Goal: Task Accomplishment & Management: Manage account settings

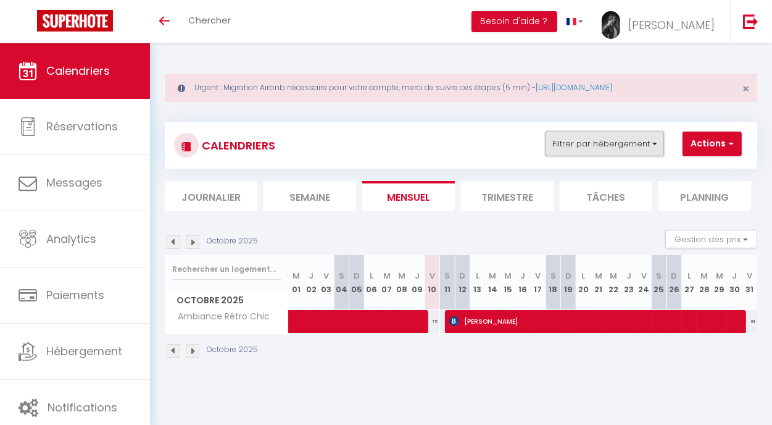
click at [578, 138] on button "Filtrer par hébergement" at bounding box center [605, 143] width 119 height 25
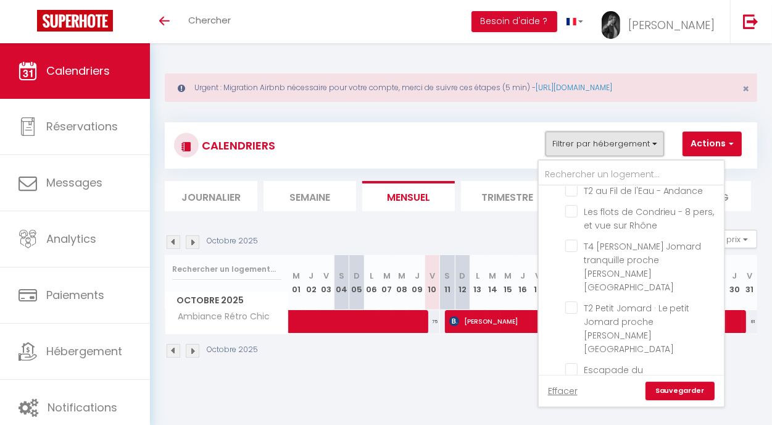
scroll to position [148, 0]
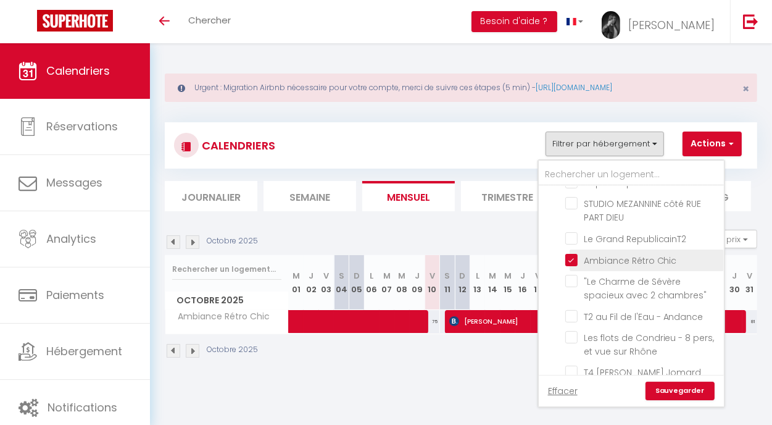
click at [567, 265] on input "Ambiance Rétro Chic" at bounding box center [642, 259] width 154 height 12
checkbox input "false"
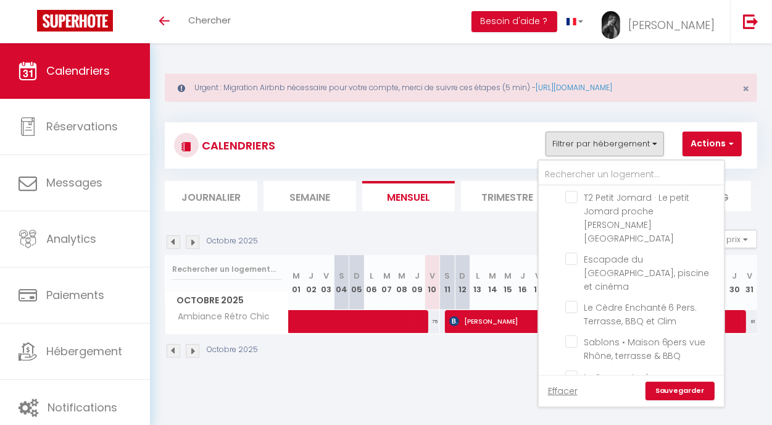
scroll to position [386, 0]
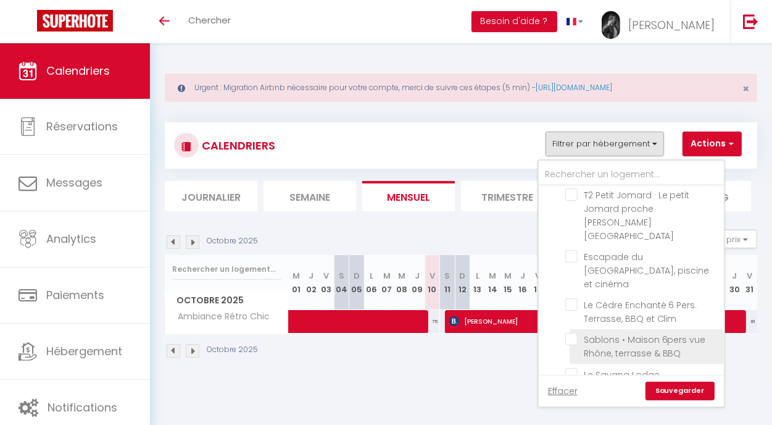
click at [570, 333] on input "Sablons • Maison 6pers vue Rhône, terrasse & BBQ" at bounding box center [642, 339] width 154 height 12
checkbox input "true"
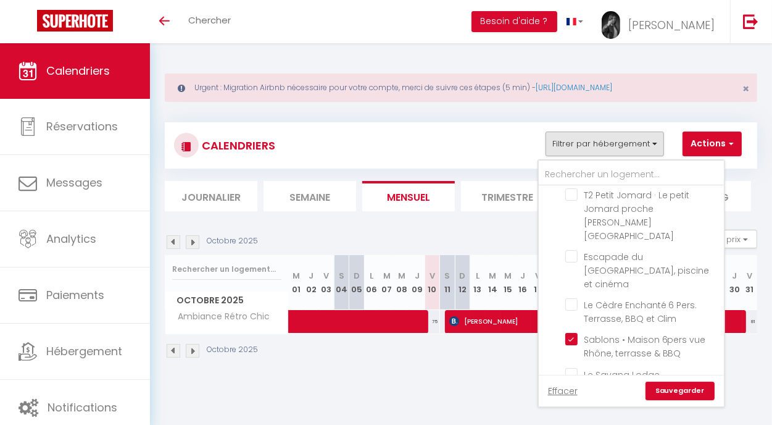
click at [661, 394] on link "Sauvegarder" at bounding box center [680, 390] width 69 height 19
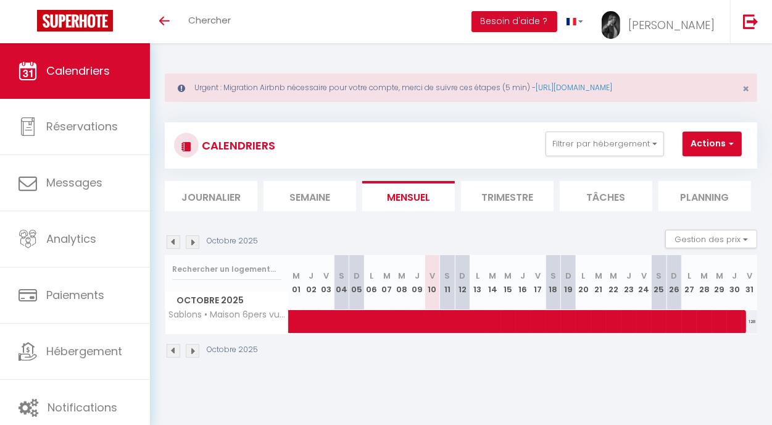
click at [172, 244] on img at bounding box center [174, 242] width 14 height 14
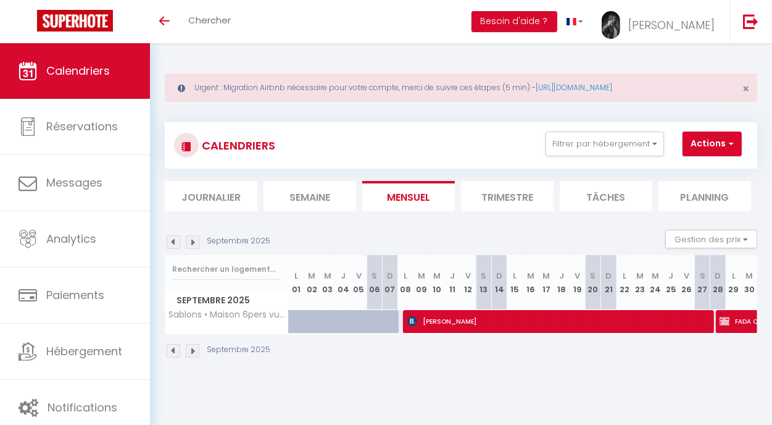
click at [172, 244] on img at bounding box center [174, 242] width 14 height 14
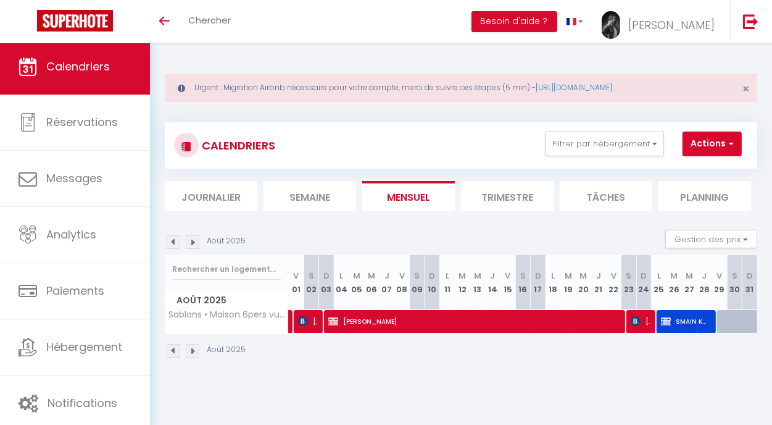
click at [195, 246] on img at bounding box center [193, 242] width 14 height 14
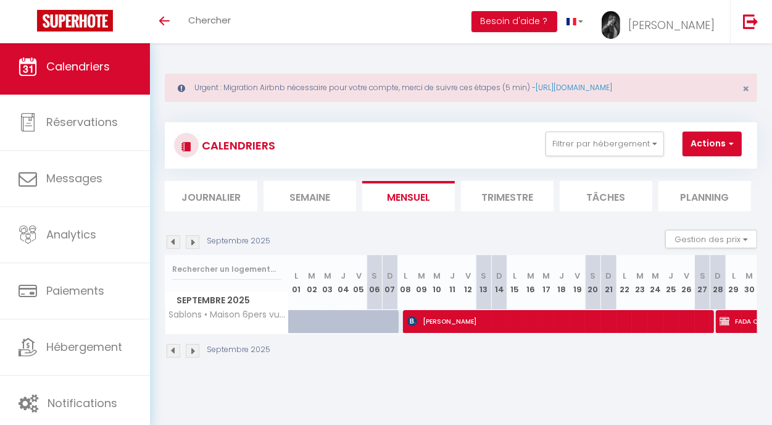
click at [197, 239] on img at bounding box center [193, 242] width 14 height 14
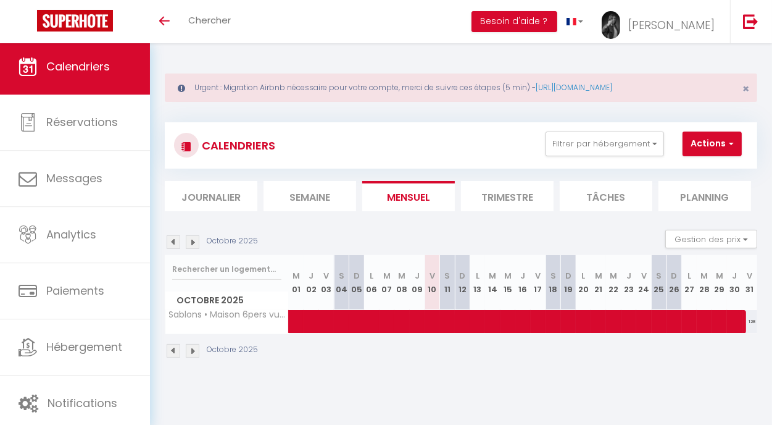
click at [197, 239] on img at bounding box center [193, 242] width 14 height 14
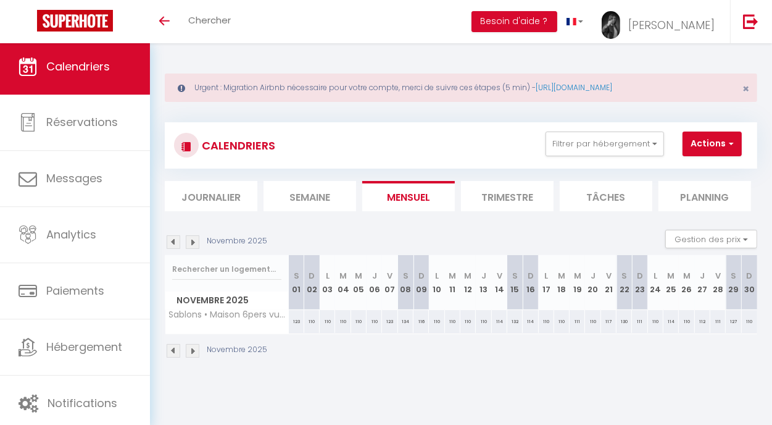
click at [170, 243] on img at bounding box center [174, 242] width 14 height 14
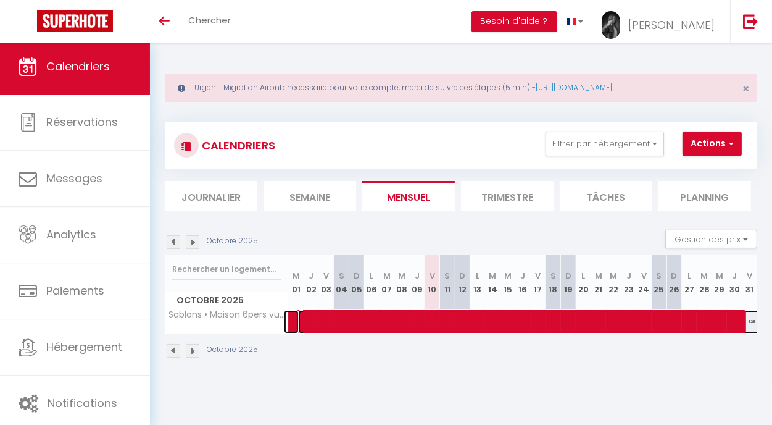
click at [331, 314] on span at bounding box center [724, 321] width 852 height 23
select select "KO"
select select "40746"
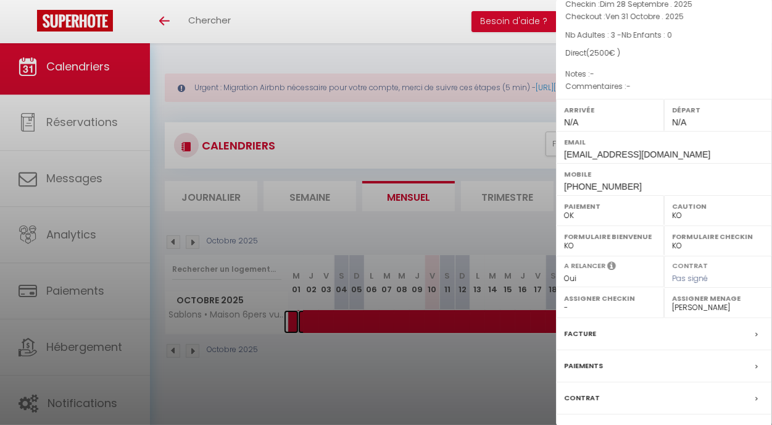
scroll to position [200, 0]
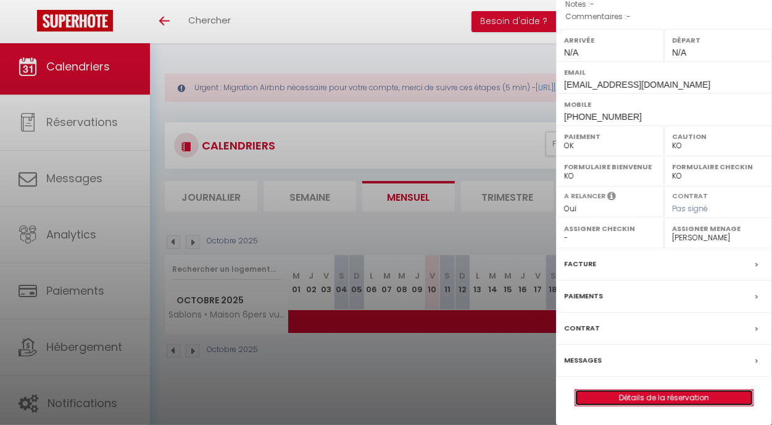
click at [678, 398] on link "Détails de la réservation" at bounding box center [664, 398] width 178 height 16
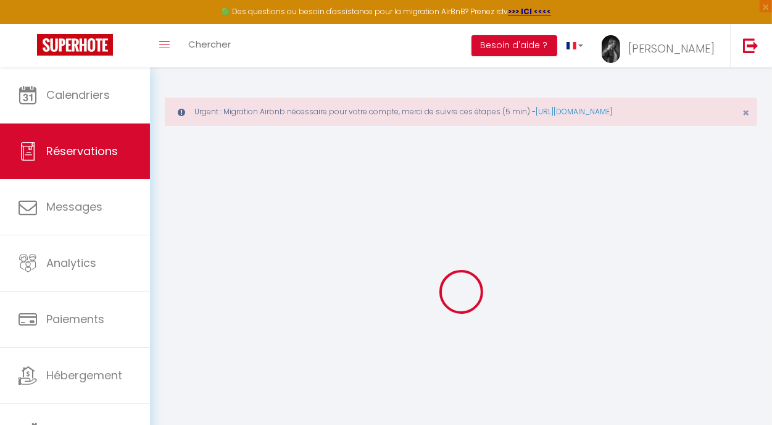
type input "FADA"
type input "QUALITY SERVICE SRL"
type input "[EMAIL_ADDRESS][DOMAIN_NAME]"
type input "[PHONE_NUMBER]"
type input "1084099"
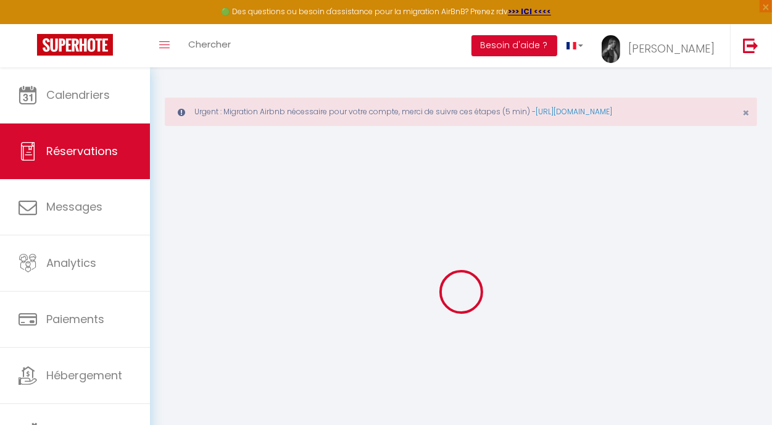
type input "zi campigliano 1084099"
type input "SAN [PERSON_NAME][GEOGRAPHIC_DATA]"
select select "IT"
select select "43416"
select select "1"
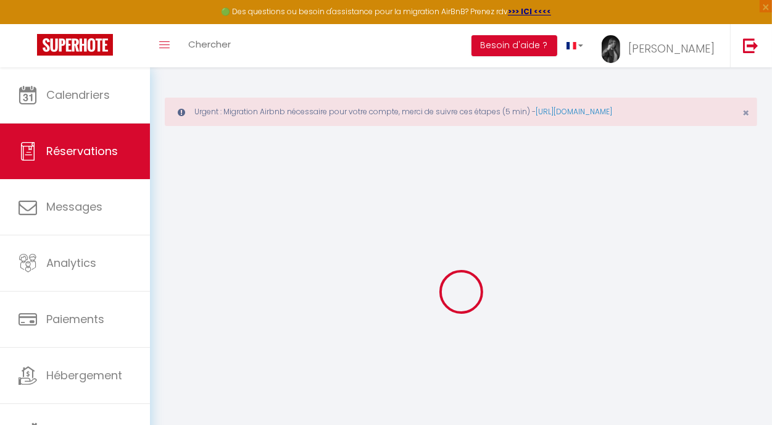
type input "Dim 28 Septembre 2025"
select select
type input "Ven 31 Octobre 2025"
select select
type input "3"
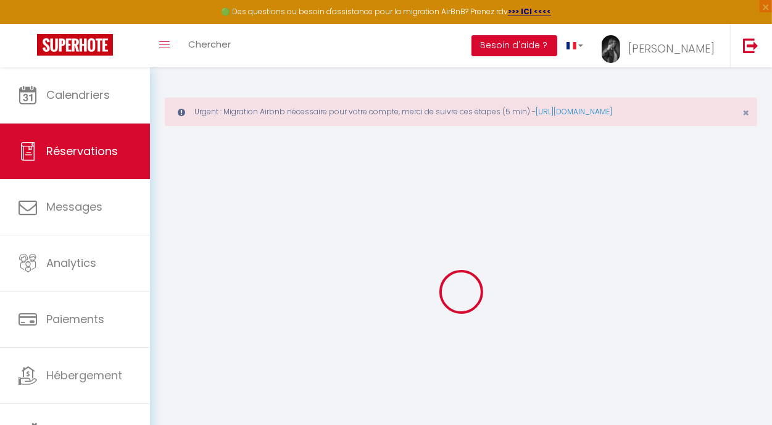
select select "12"
select select
type input "2450"
checkbox input "true"
type input "0"
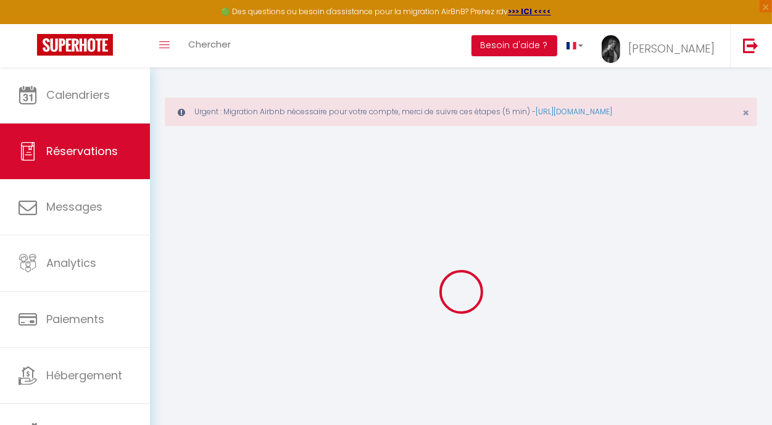
type input "50"
type input "0"
select select
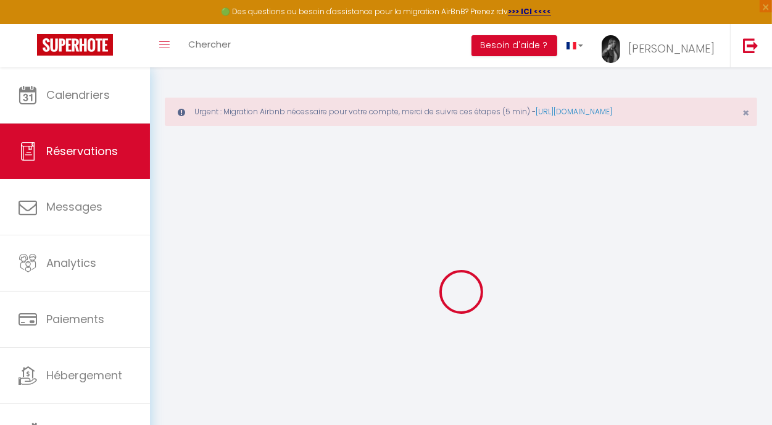
select select "14"
checkbox input "true"
select select
checkbox input "true"
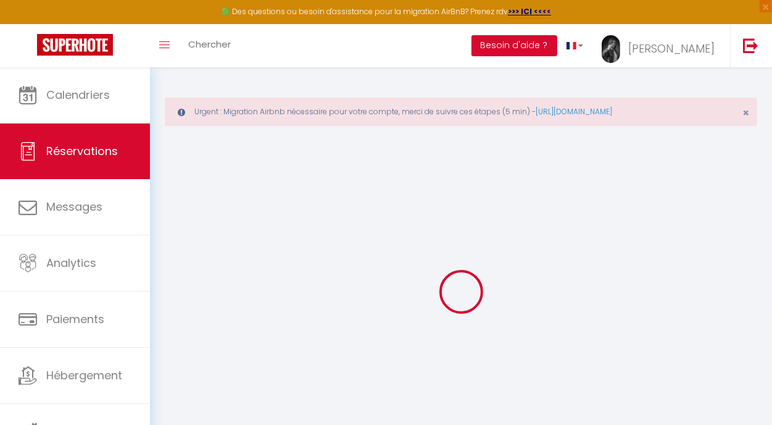
select select
checkbox input "true"
type input "50"
select select
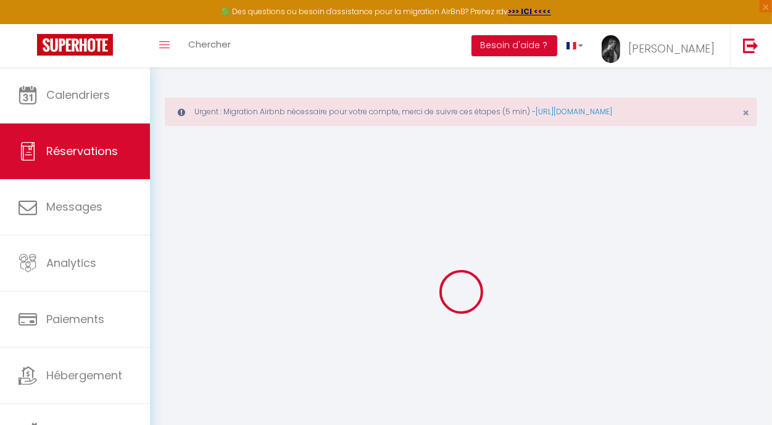
select select
checkbox input "true"
select select
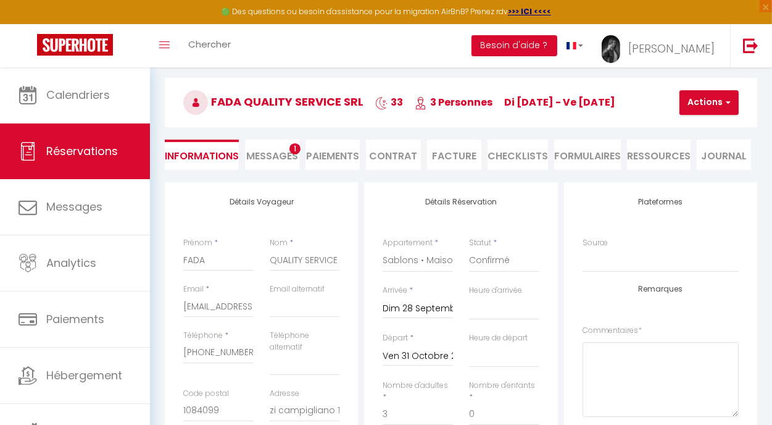
scroll to position [51, 0]
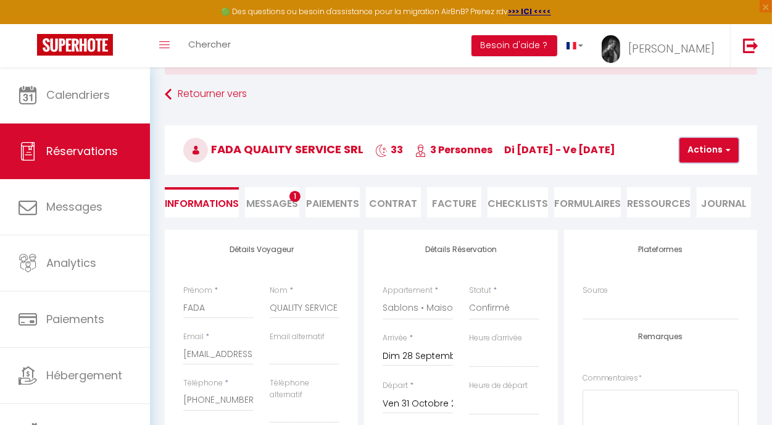
click at [711, 145] on button "Actions" at bounding box center [709, 150] width 59 height 25
click at [705, 171] on link "Enregistrer" at bounding box center [720, 177] width 98 height 16
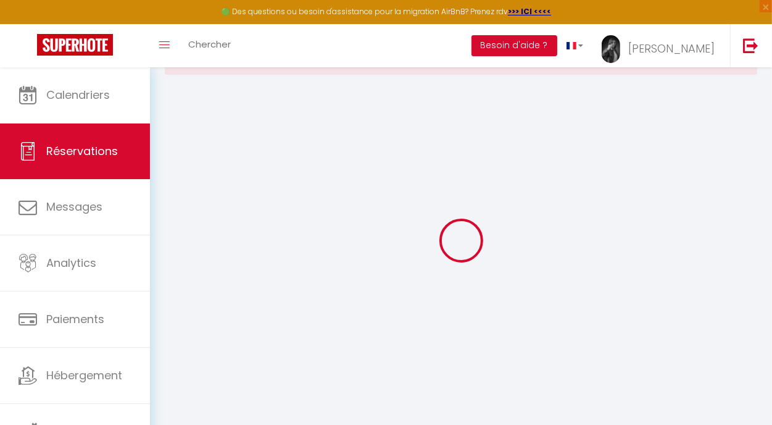
select select "not_cancelled"
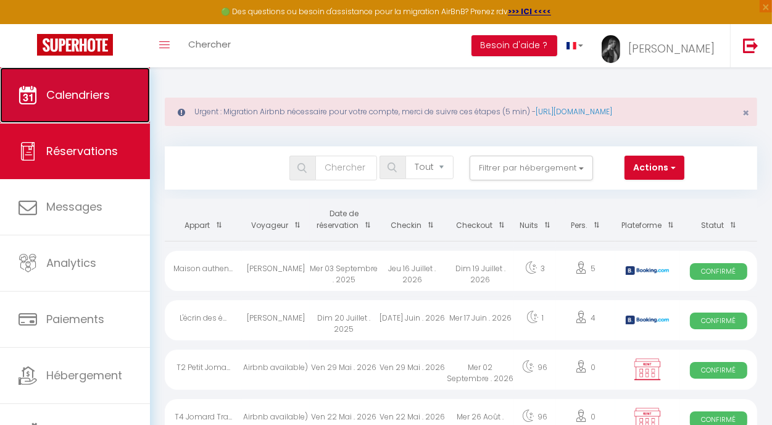
click at [96, 87] on span "Calendriers" at bounding box center [78, 94] width 64 height 15
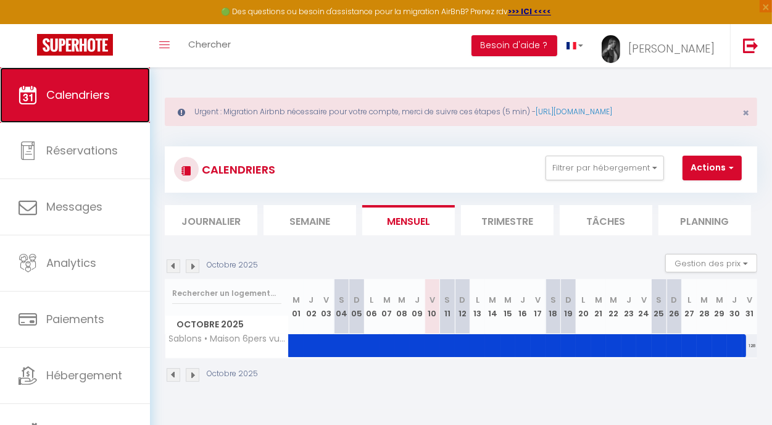
click at [82, 101] on span "Calendriers" at bounding box center [78, 94] width 64 height 15
click at [175, 269] on img at bounding box center [174, 266] width 14 height 14
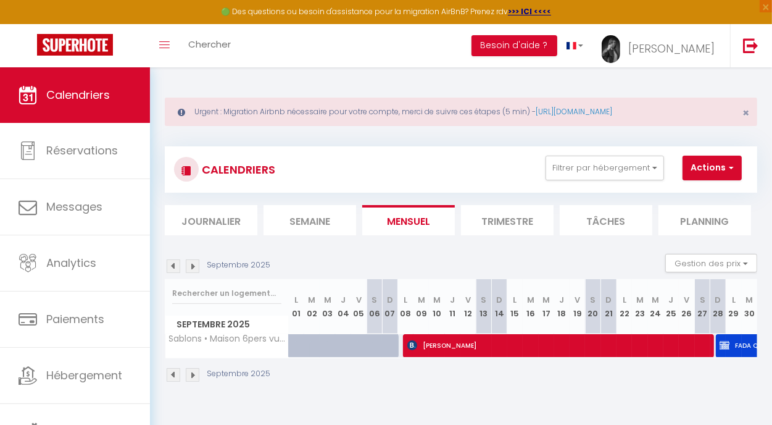
click at [352, 156] on div "CALENDRIERS Filtrer par hébergement Tous LE CITY NEST [PERSON_NAME][GEOGRAPHIC_…" at bounding box center [461, 170] width 574 height 28
click at [531, 386] on div "Septembre 2025" at bounding box center [461, 376] width 593 height 36
select select "OK"
select select "KO"
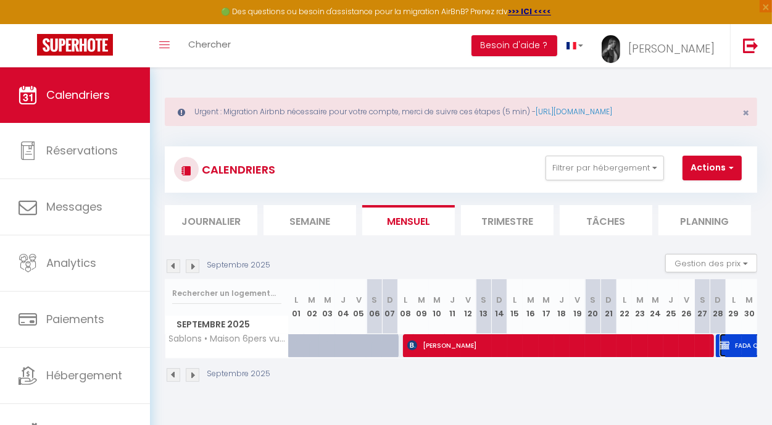
select select "0"
select select "1"
select select
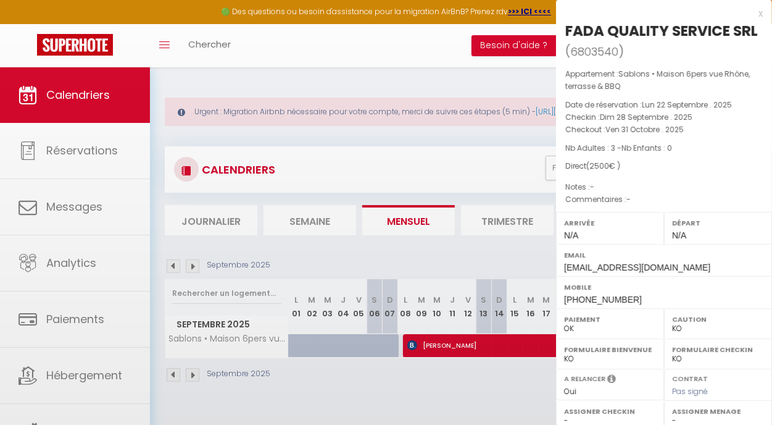
select select "40746"
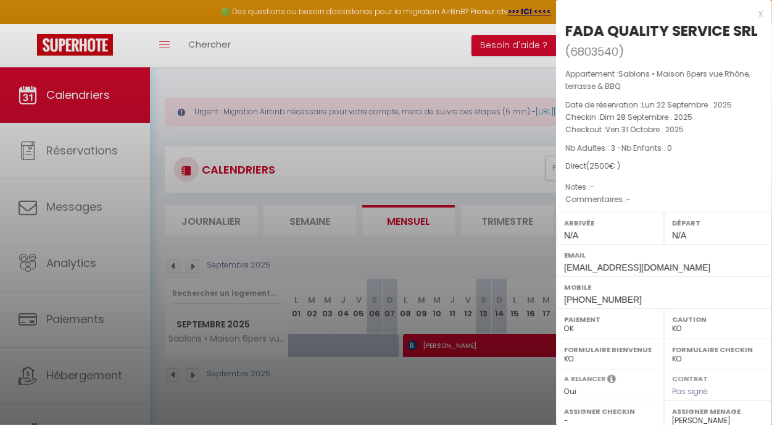
click at [499, 341] on div at bounding box center [386, 212] width 772 height 425
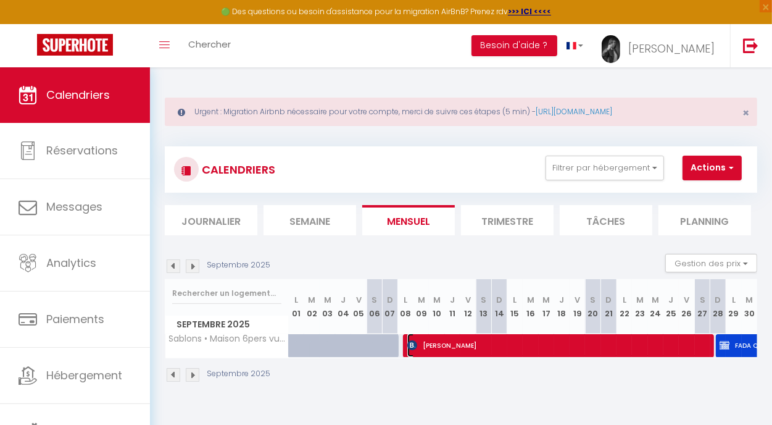
click at [499, 341] on span "[PERSON_NAME]" at bounding box center [556, 344] width 298 height 23
select select "OK"
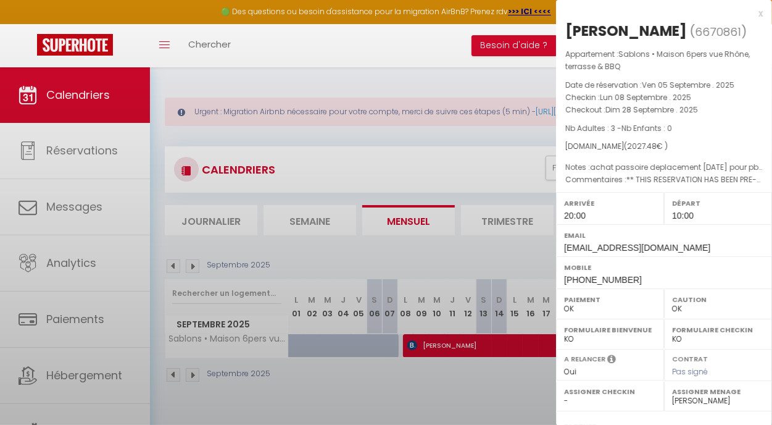
click at [499, 341] on div at bounding box center [386, 212] width 772 height 425
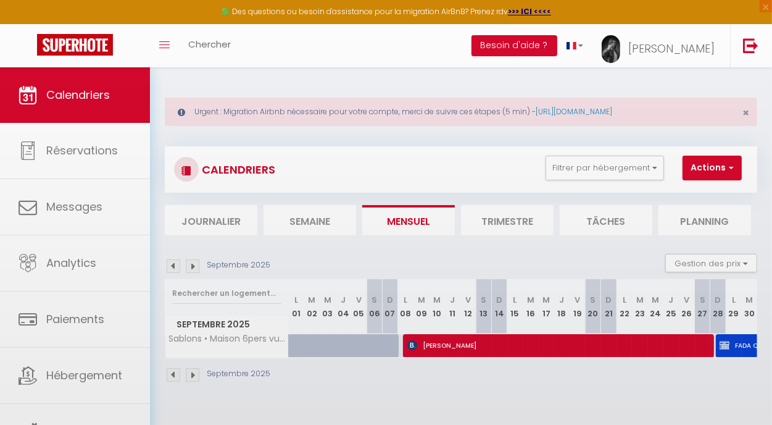
click at [499, 341] on body "🟢 Des questions ou besoin d'assistance pour la migration AirBnB? Prenez rdv >>>…" at bounding box center [386, 279] width 772 height 425
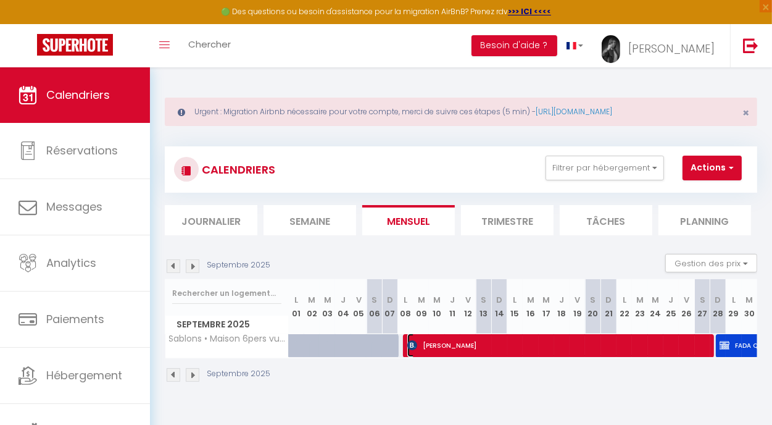
click at [664, 338] on span "[PERSON_NAME]" at bounding box center [556, 344] width 298 height 23
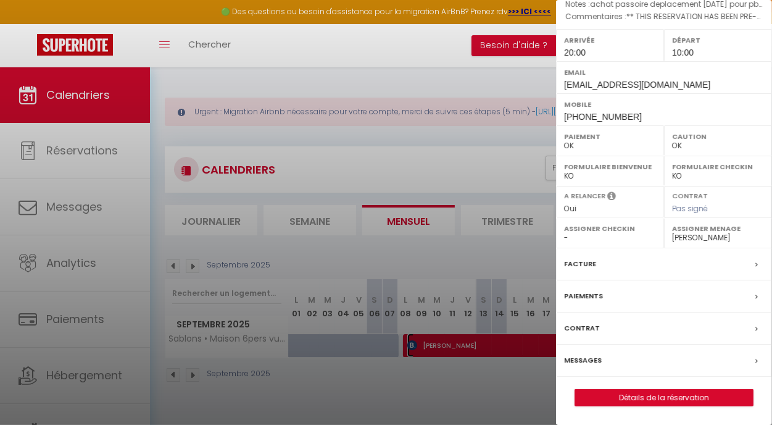
scroll to position [179, 0]
click at [683, 401] on link "Détails de la réservation" at bounding box center [664, 398] width 178 height 16
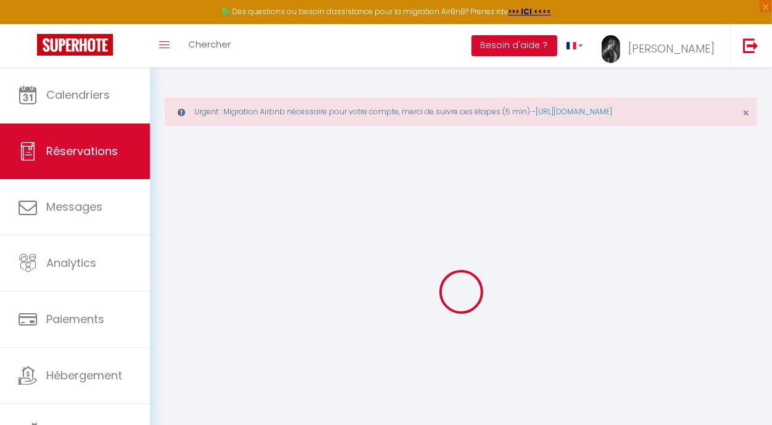
type input "[PERSON_NAME]"
type input "crisconio"
type input "[EMAIL_ADDRESS][DOMAIN_NAME]"
type input "[PHONE_NUMBER]"
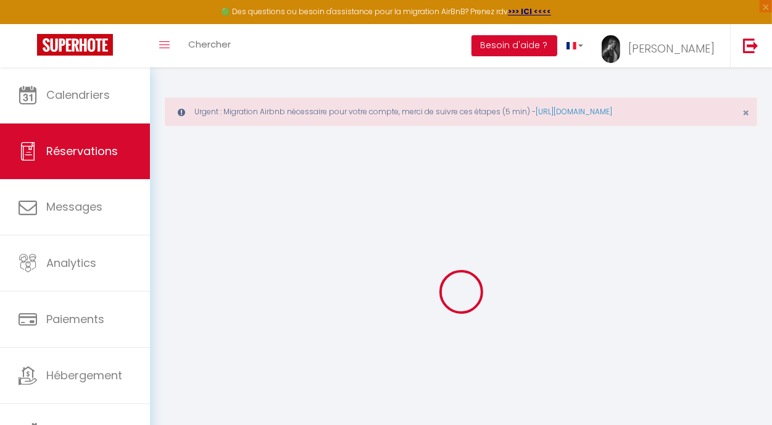
type input "[PHONE_NUMBER]"
select select "IT"
type input "432.85"
type input "28.38"
select select "43416"
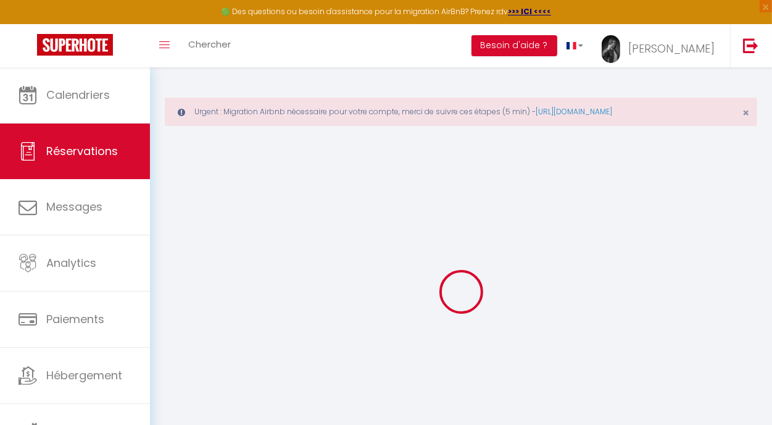
select select "1"
select select
type input "3"
select select "12"
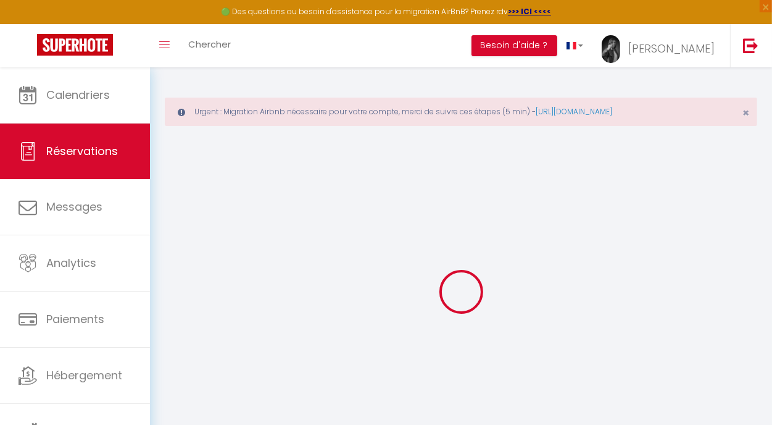
select select
type input "1917.48"
checkbox input "false"
type input "0"
select select "2"
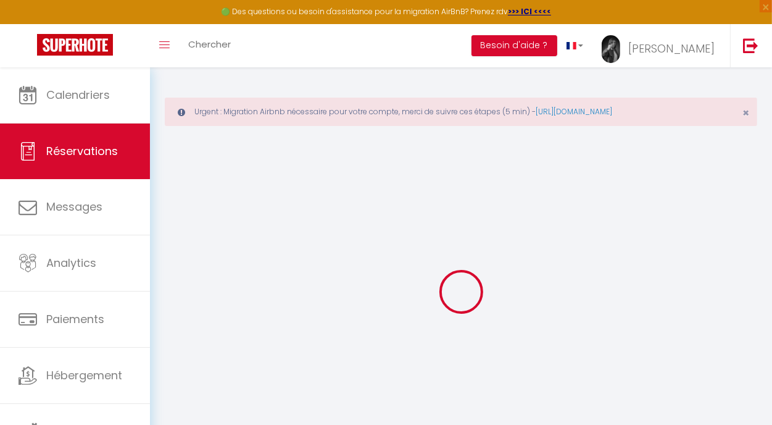
type input "50"
type input "0"
select select
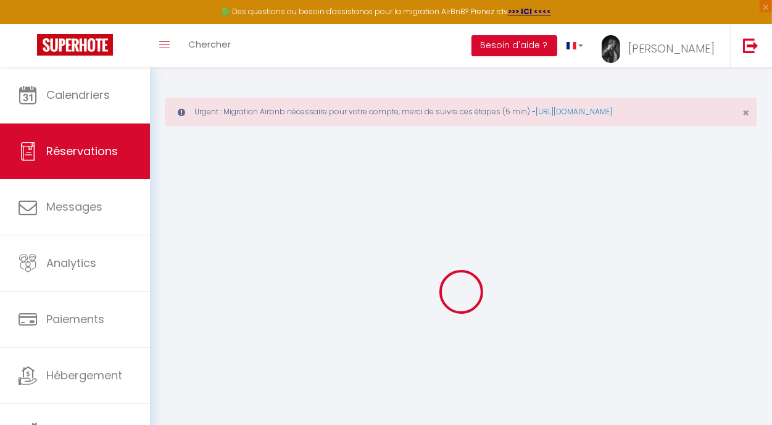
select select "15"
checkbox input "false"
select select
checkbox input "false"
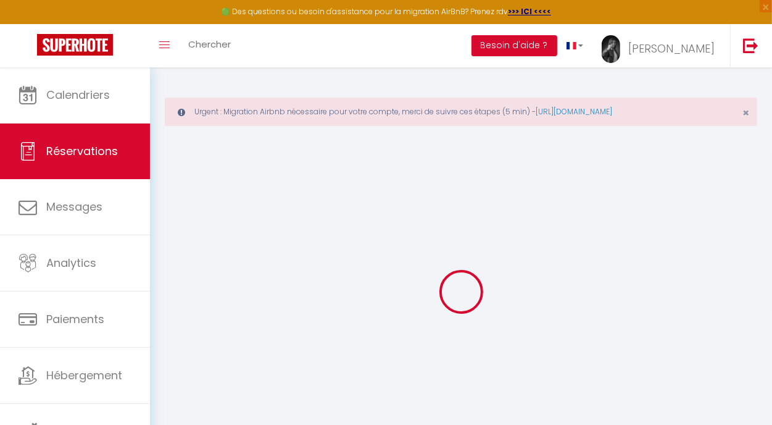
select select
checkbox input "false"
select select
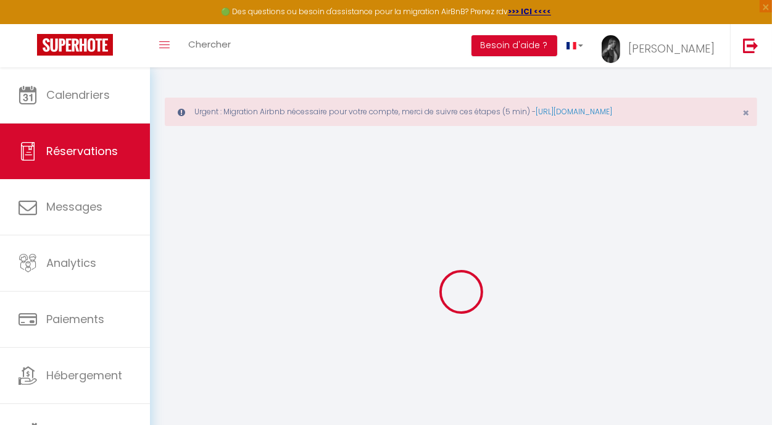
checkbox input "false"
type textarea "** THIS RESERVATION HAS BEEN PRE-PAID ** Reservation has a cancellation grace p…"
type textarea "achat passoire deplacement [DATE] pour pb wifi intervention le 10 pour retablir…"
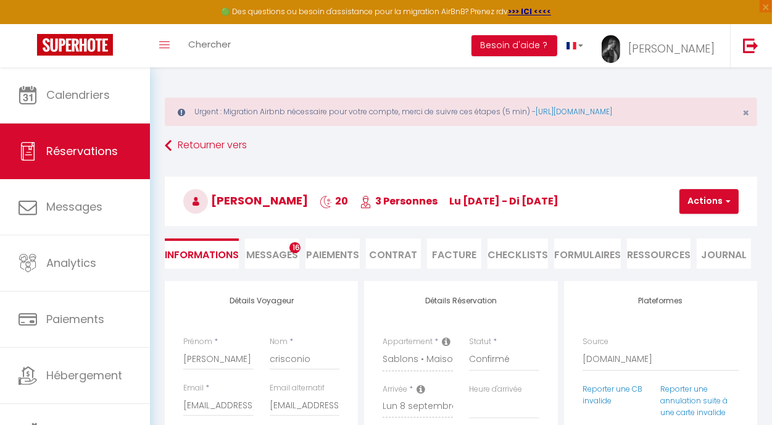
type input "50"
type input "60"
select select
checkbox input "false"
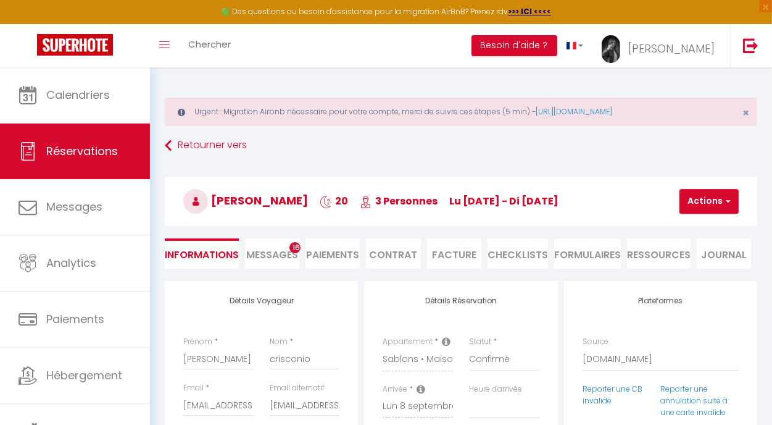
select select "20:00"
select select "10:00"
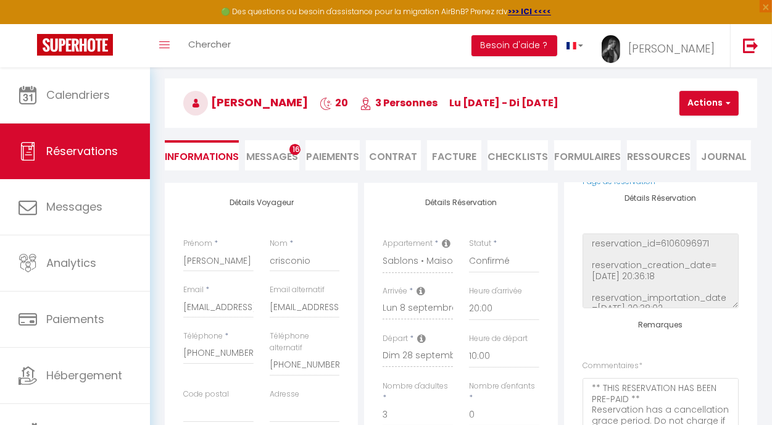
scroll to position [96, 0]
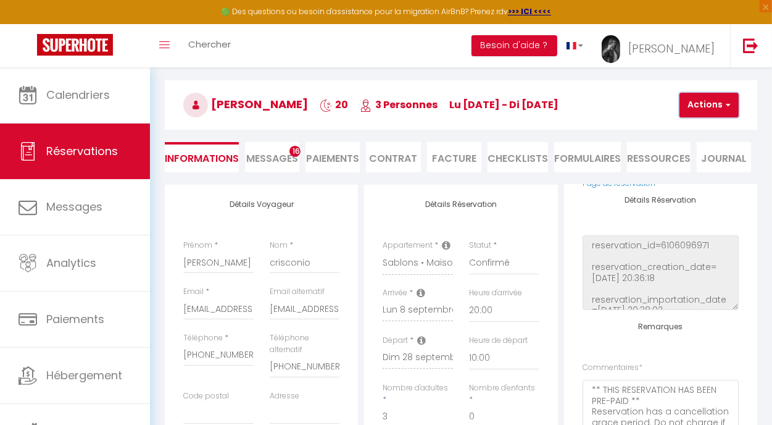
click at [689, 107] on button "Actions" at bounding box center [709, 105] width 59 height 25
click at [690, 128] on link "Enregistrer" at bounding box center [720, 132] width 98 height 16
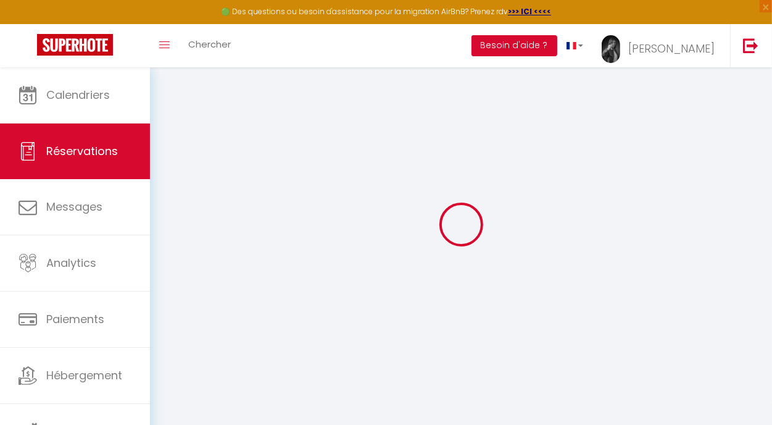
scroll to position [67, 0]
select select "not_cancelled"
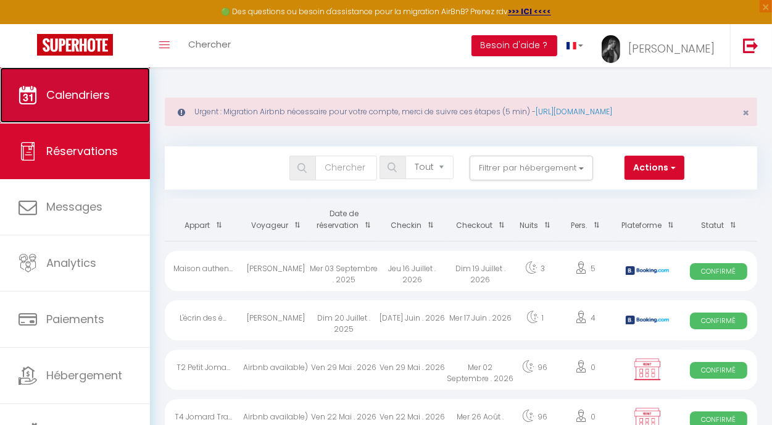
click at [120, 101] on link "Calendriers" at bounding box center [75, 95] width 150 height 56
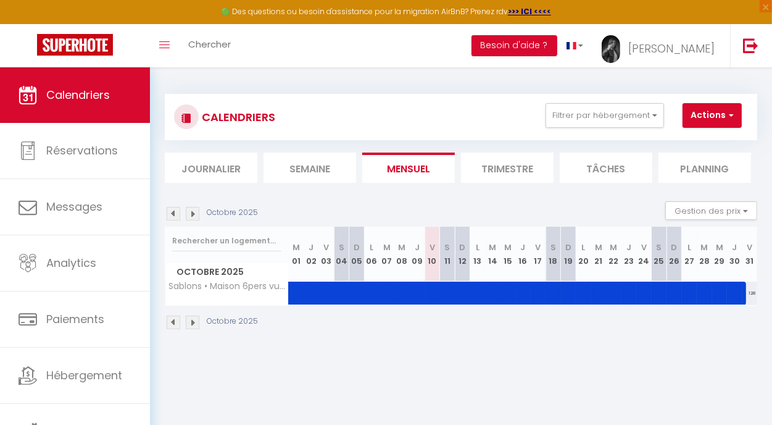
click at [175, 210] on img at bounding box center [174, 214] width 14 height 14
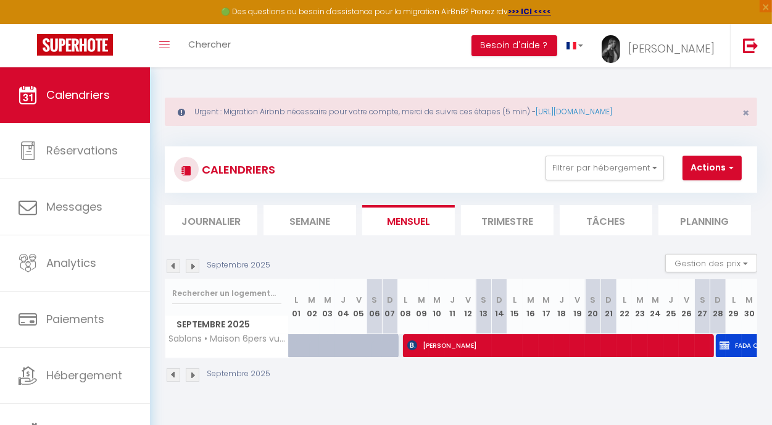
click at [194, 263] on img at bounding box center [193, 266] width 14 height 14
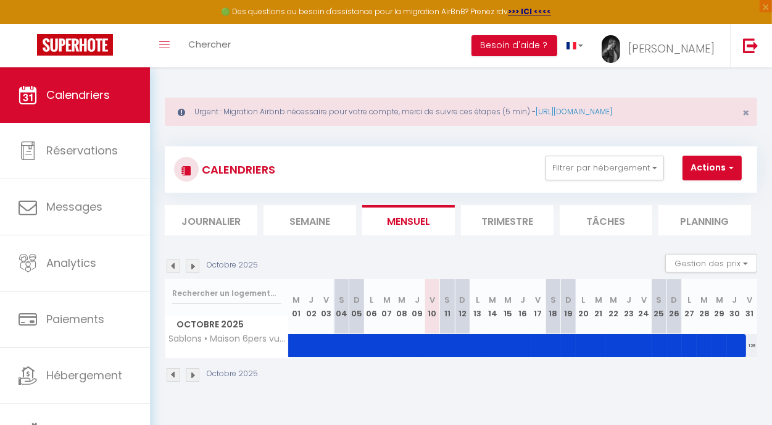
click at [174, 265] on img at bounding box center [174, 266] width 14 height 14
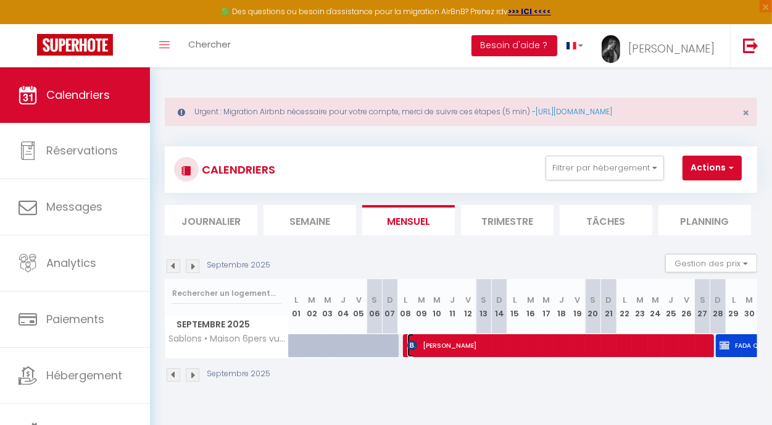
click at [533, 349] on span "[PERSON_NAME]" at bounding box center [556, 344] width 298 height 23
select select "OK"
select select "1"
select select "0"
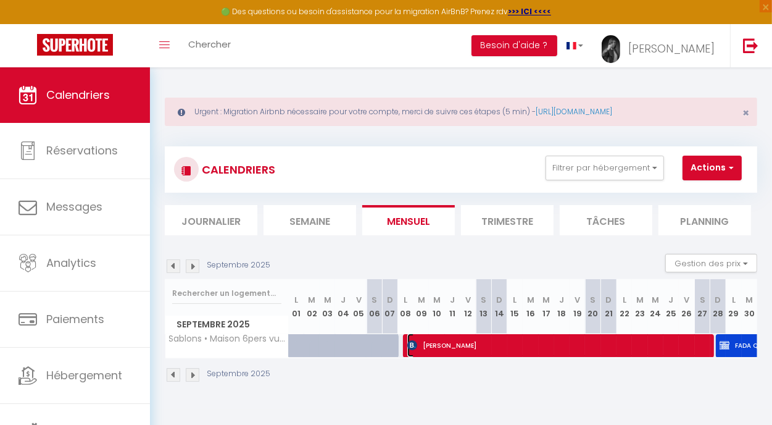
select select "1"
select select
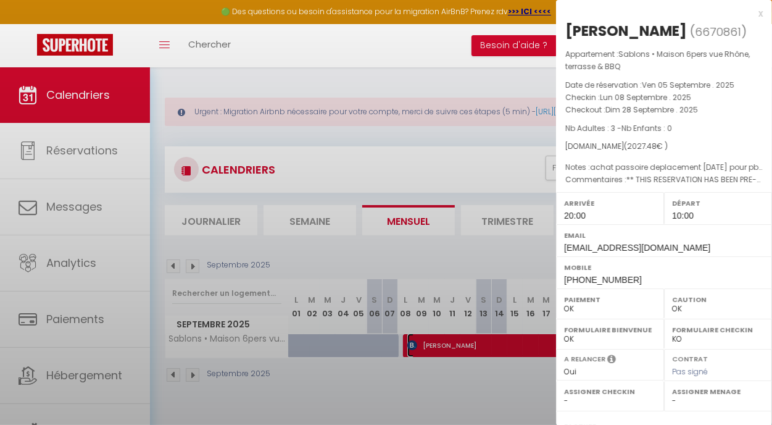
select select "40746"
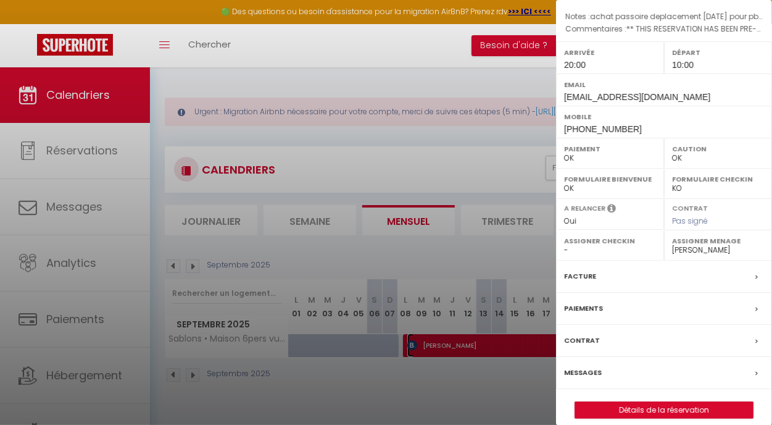
scroll to position [180, 0]
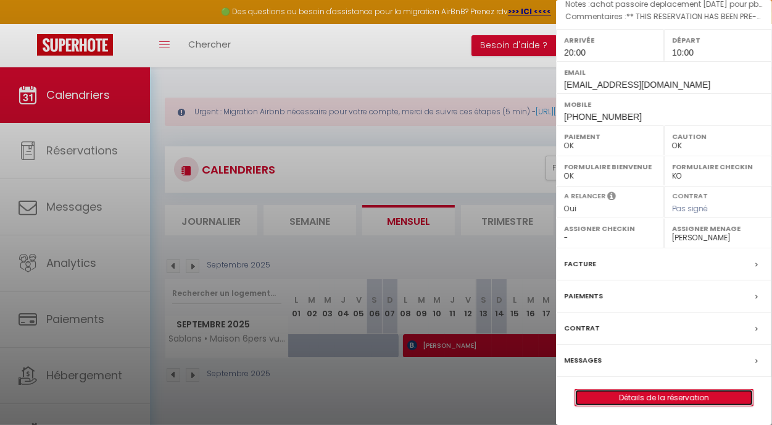
click at [686, 396] on link "Détails de la réservation" at bounding box center [664, 398] width 178 height 16
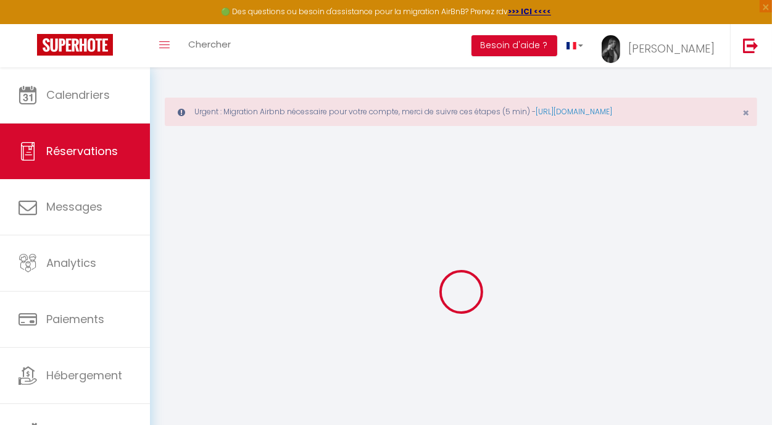
select select
checkbox input "false"
type textarea "** THIS RESERVATION HAS BEEN PRE-PAID ** Reservation has a cancellation grace p…"
type textarea "achat passoire deplacement [DATE] pour pb wifi intervention le 10 pour retablir…"
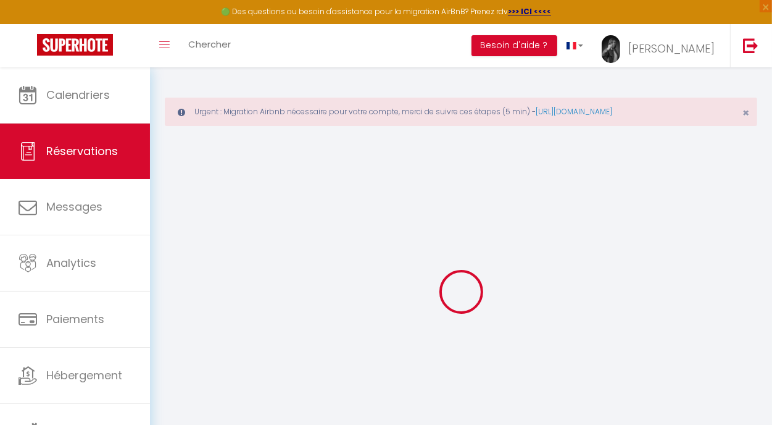
type input "50"
type input "60"
select select
checkbox input "false"
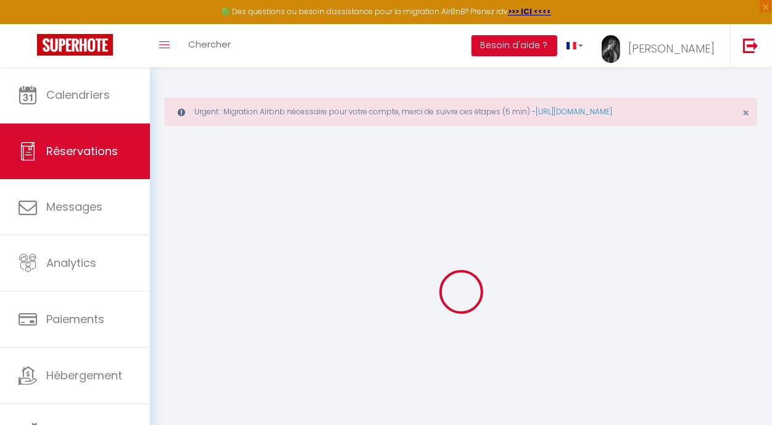
select select "20:00"
select select "10:00"
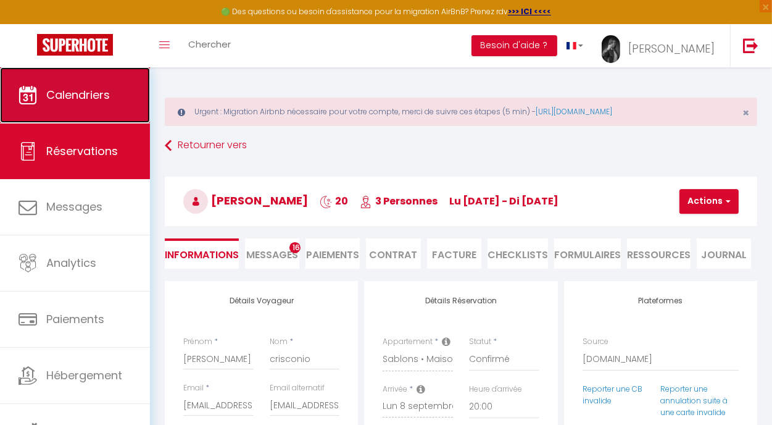
click at [112, 96] on link "Calendriers" at bounding box center [75, 95] width 150 height 56
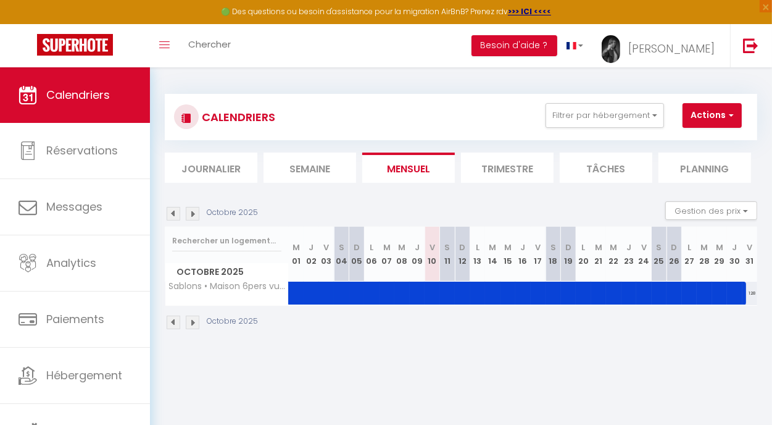
click at [172, 217] on img at bounding box center [174, 214] width 14 height 14
select select
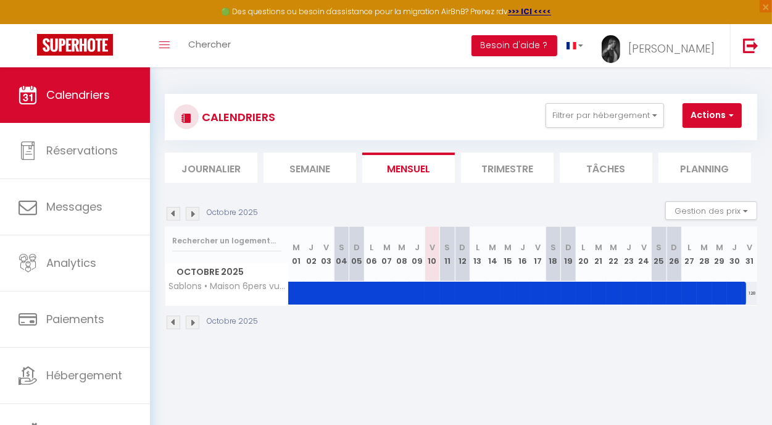
select select
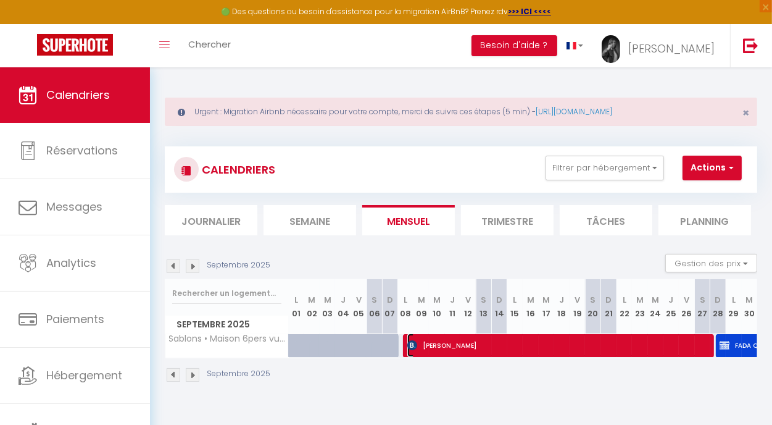
click at [558, 355] on span "[PERSON_NAME]" at bounding box center [556, 344] width 298 height 23
select select "OK"
select select "1"
select select "0"
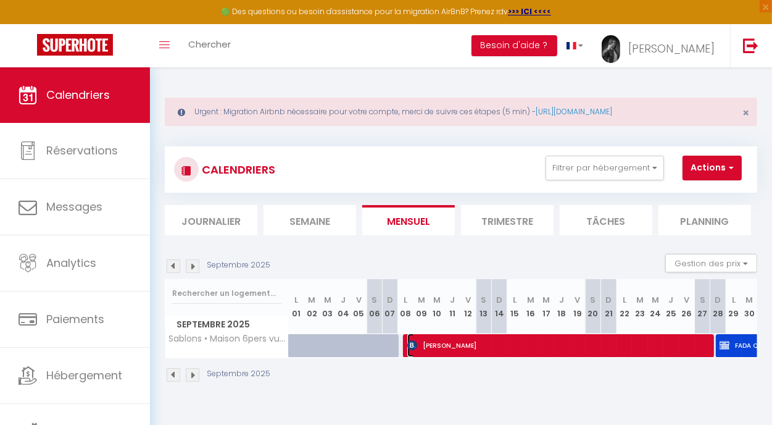
select select "1"
select select
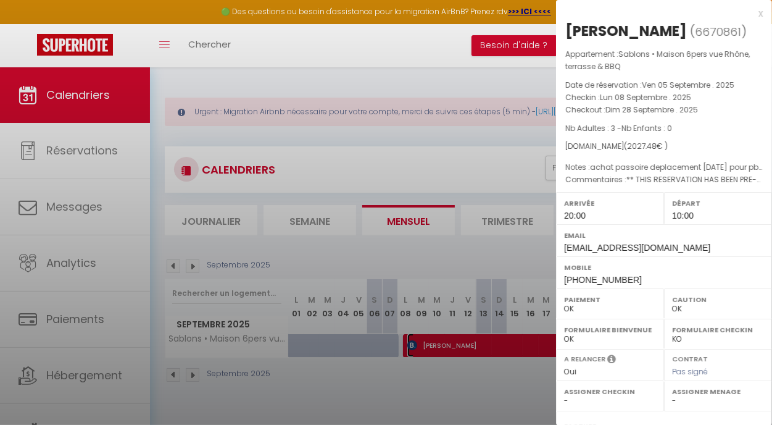
select select "40746"
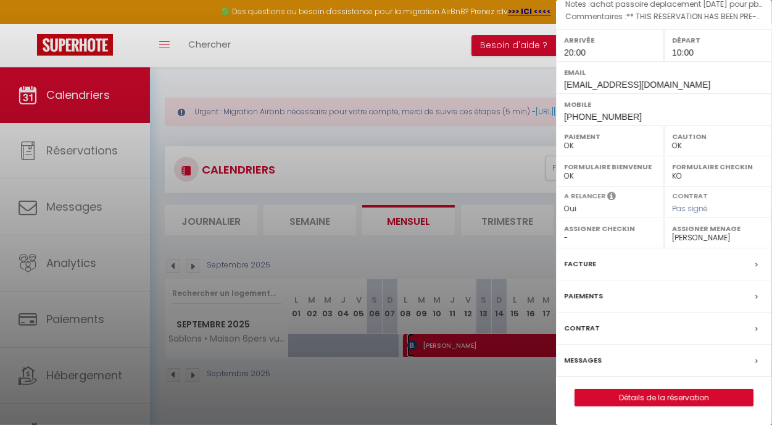
scroll to position [175, 0]
click at [694, 399] on link "Détails de la réservation" at bounding box center [664, 398] width 178 height 16
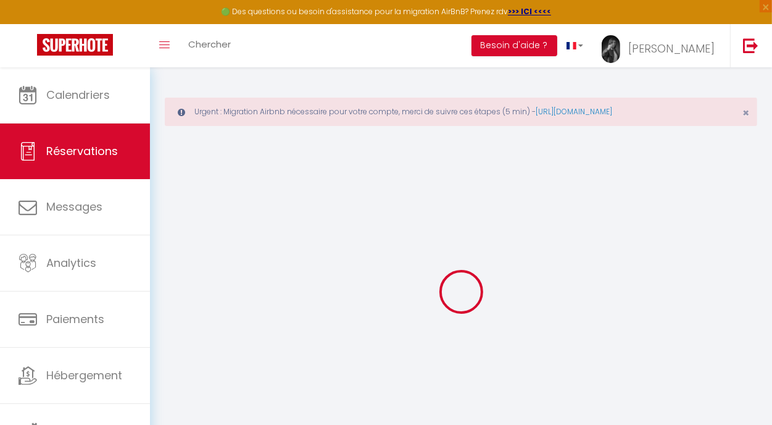
type input "[PERSON_NAME]"
type input "crisconio"
type input "[EMAIL_ADDRESS][DOMAIN_NAME]"
type input "[PHONE_NUMBER]"
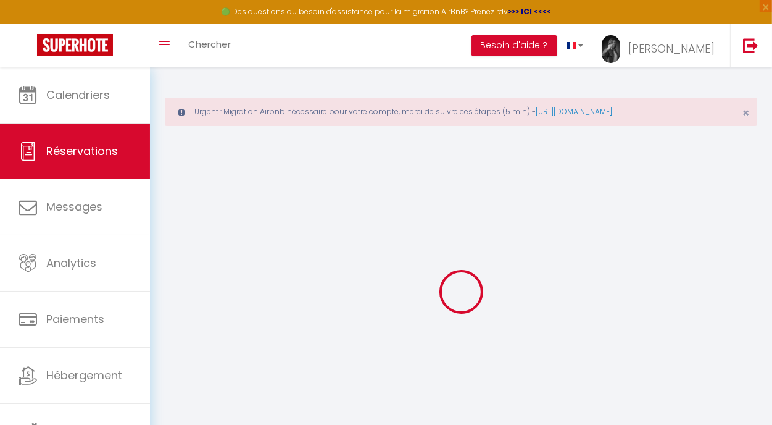
type input "[PHONE_NUMBER]"
select select "IT"
type input "432.85"
type input "28.38"
select select "43416"
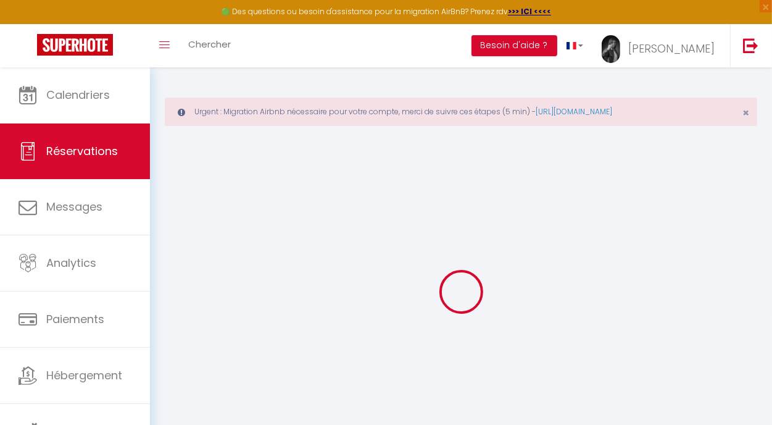
select select "1"
select select
type input "3"
select select "12"
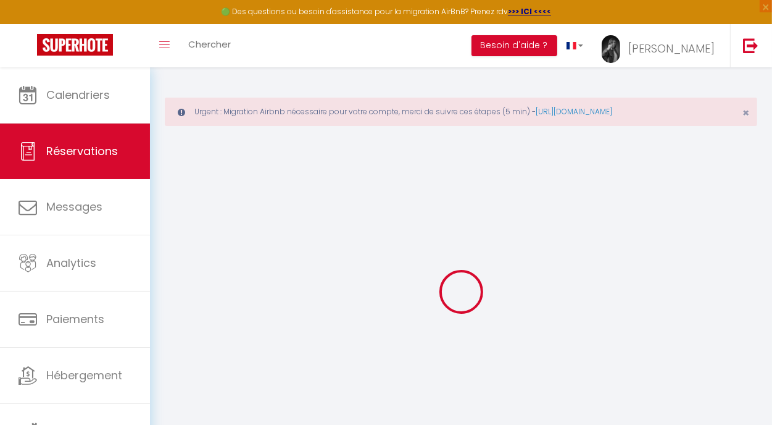
select select
type input "1917.48"
checkbox input "false"
type input "0"
select select "2"
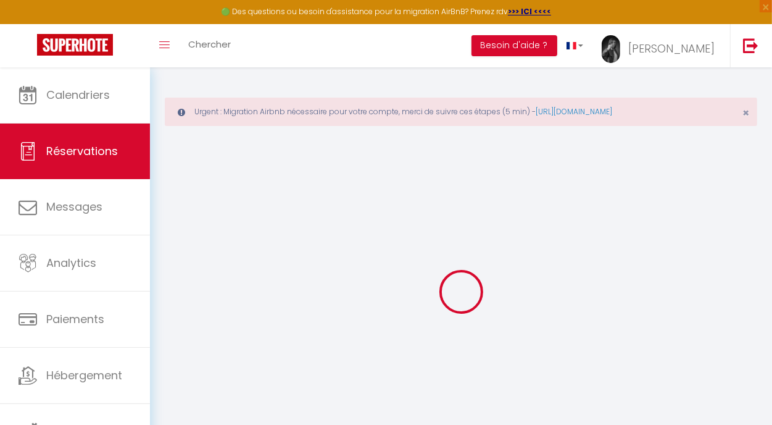
type input "50"
type input "0"
select select
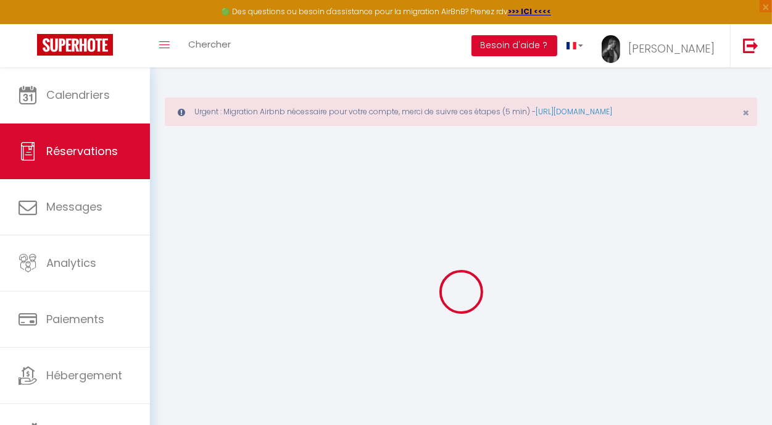
select select "15"
checkbox input "false"
select select
checkbox input "false"
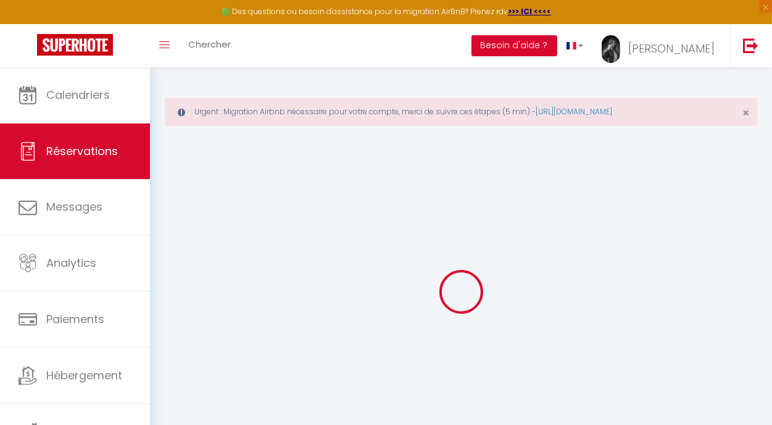
select select
checkbox input "false"
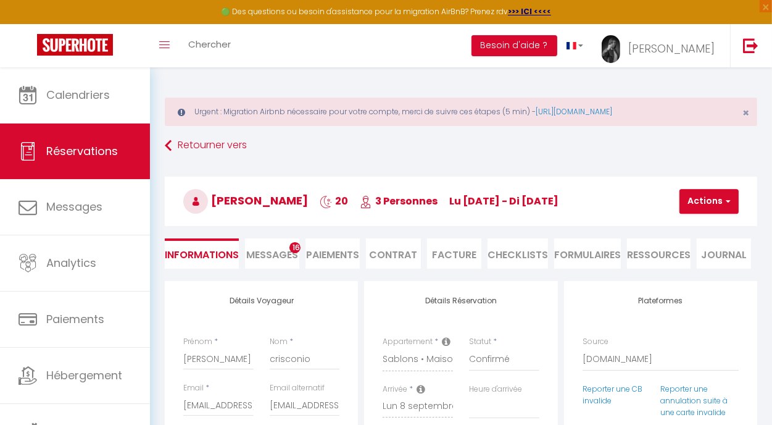
select select
checkbox input "false"
type textarea "** THIS RESERVATION HAS BEEN PRE-PAID ** Reservation has a cancellation grace p…"
type textarea "achat passoire deplacement [DATE] pour pb wifi intervention le 10 pour retablir…"
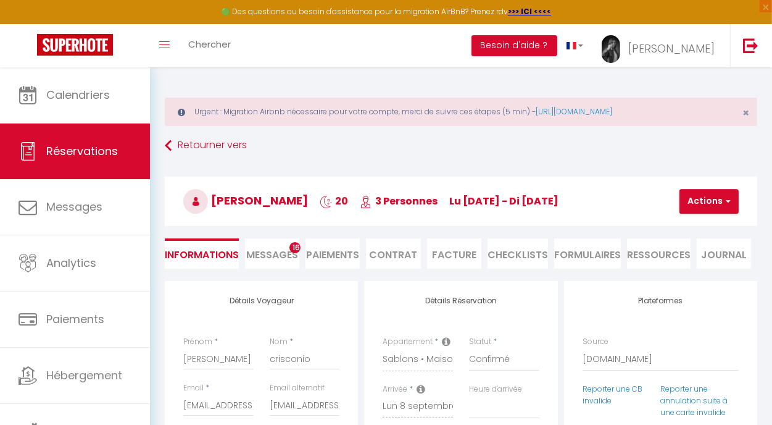
type input "50"
type input "60"
select select
checkbox input "false"
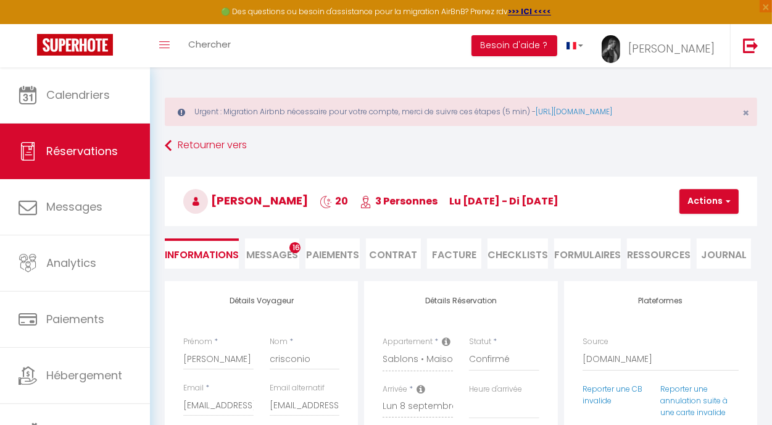
select select "20:00"
select select "10:00"
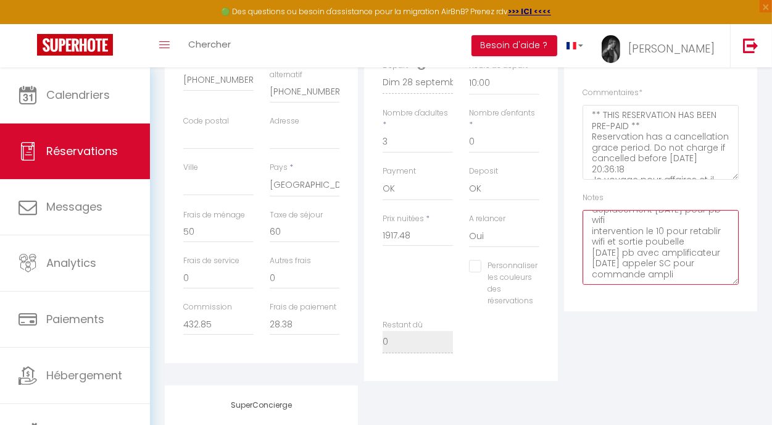
scroll to position [43, 0]
click at [689, 272] on textarea "achat passoire deplacement [DATE] pour pb wifi intervention le 10 pour retablir…" at bounding box center [661, 247] width 156 height 75
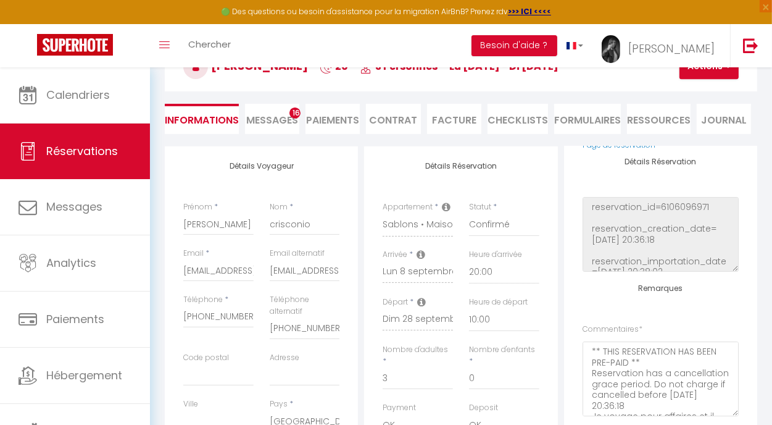
scroll to position [136, 0]
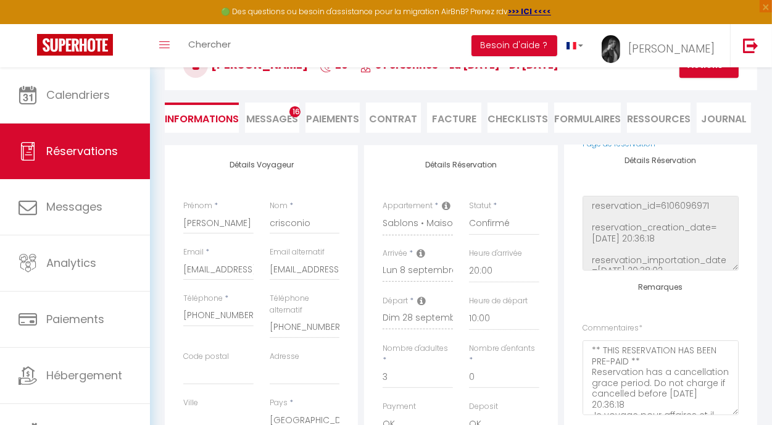
type textarea "achat passoire deplacement [DATE] pour pb wifi intervention le 10 pour retablir…"
click at [701, 70] on button "Actions" at bounding box center [709, 65] width 59 height 25
click at [698, 90] on link "Enregistrer" at bounding box center [720, 93] width 98 height 16
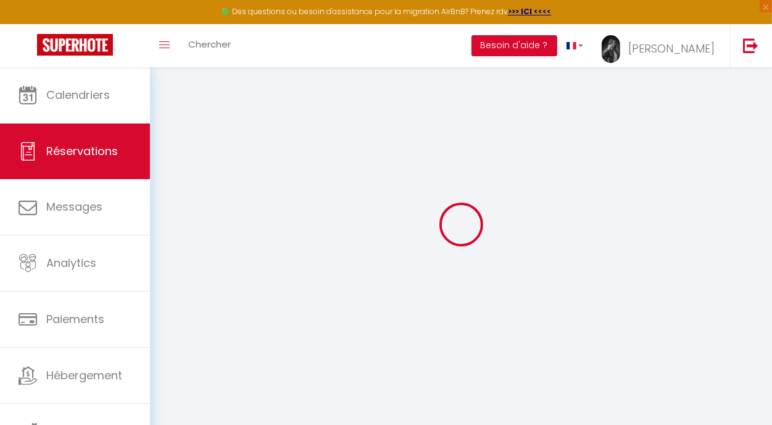
scroll to position [67, 0]
select select "not_cancelled"
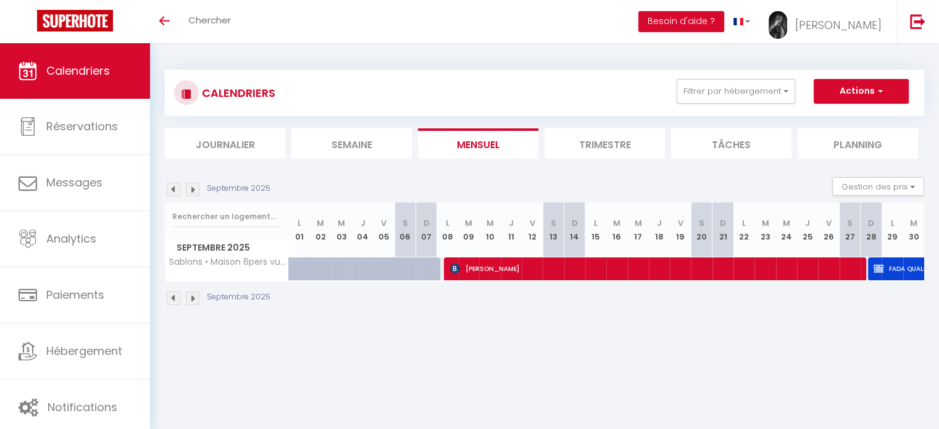
click at [174, 188] on img at bounding box center [174, 190] width 14 height 14
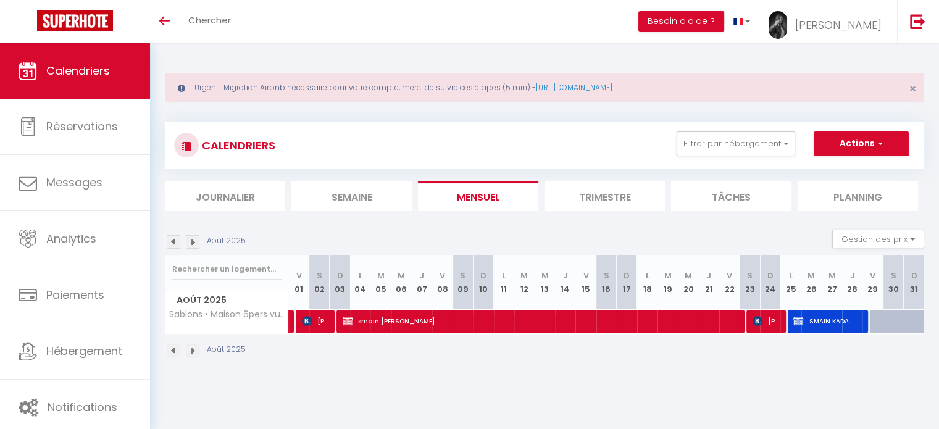
click at [192, 237] on img at bounding box center [193, 242] width 14 height 14
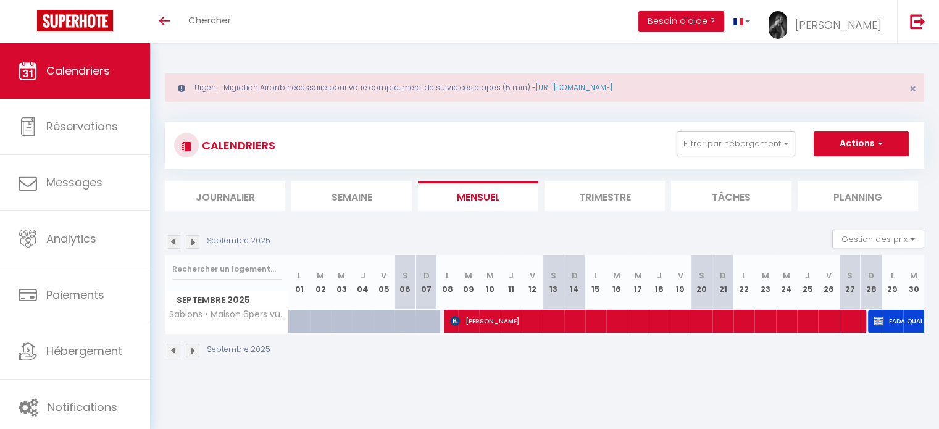
click at [175, 239] on img at bounding box center [174, 242] width 14 height 14
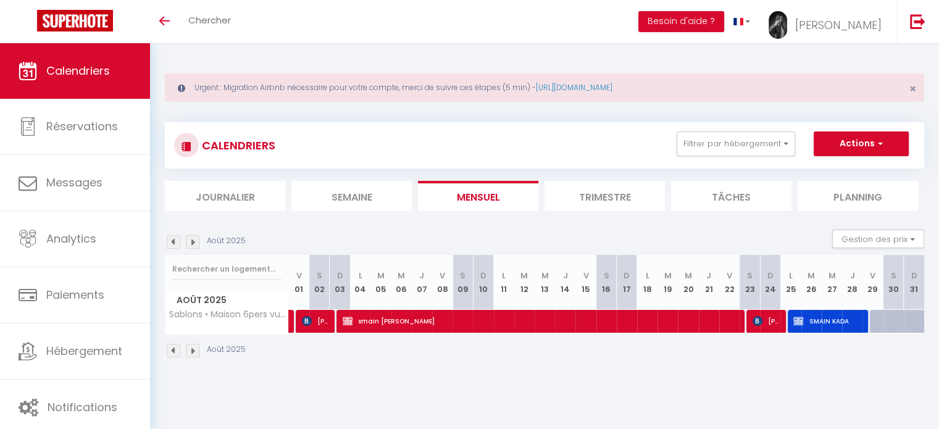
click at [197, 244] on img at bounding box center [193, 242] width 14 height 14
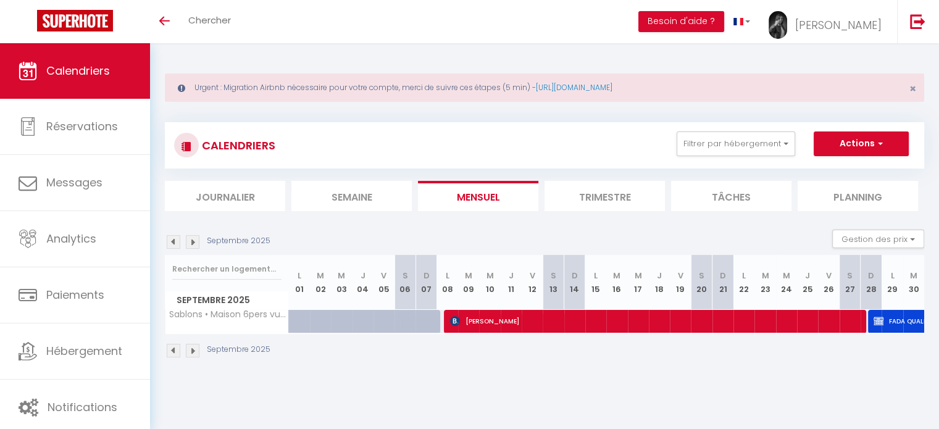
click at [176, 245] on img at bounding box center [174, 242] width 14 height 14
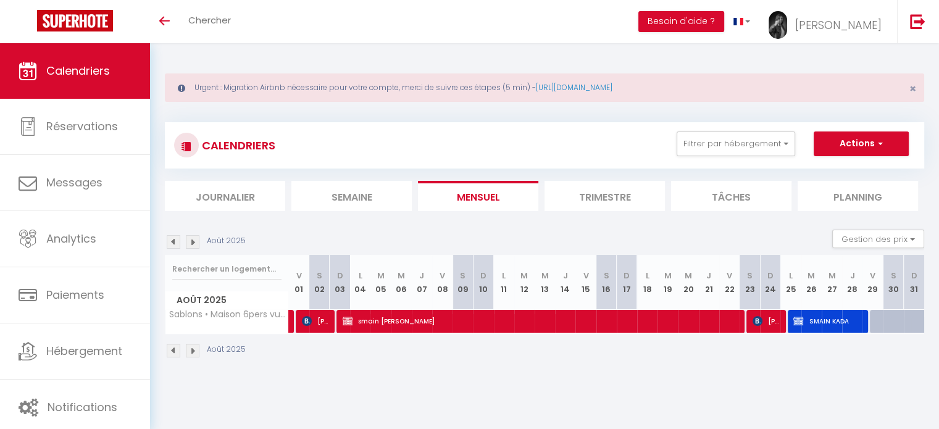
click at [193, 242] on img at bounding box center [193, 242] width 14 height 14
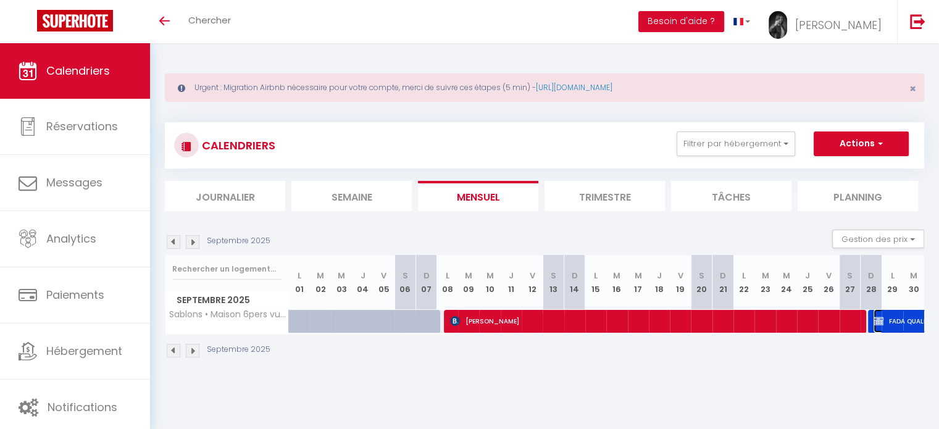
click at [877, 316] on img at bounding box center [878, 321] width 10 height 10
select select "OK"
select select "KO"
select select "0"
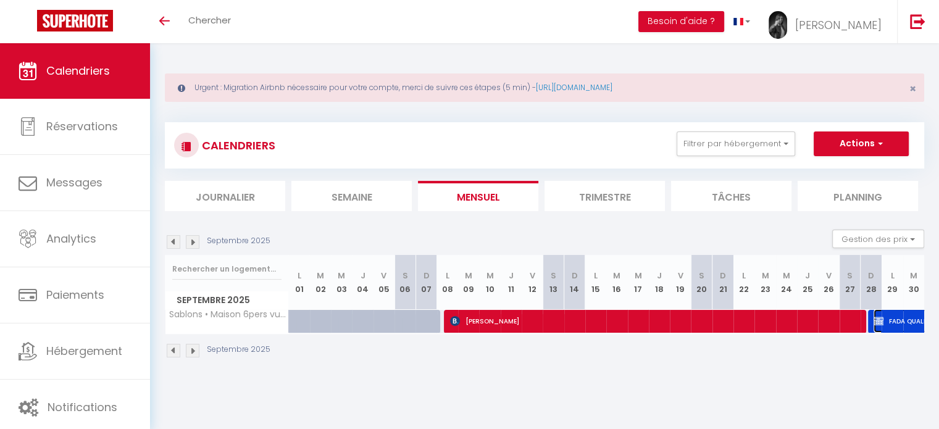
select select "1"
select select
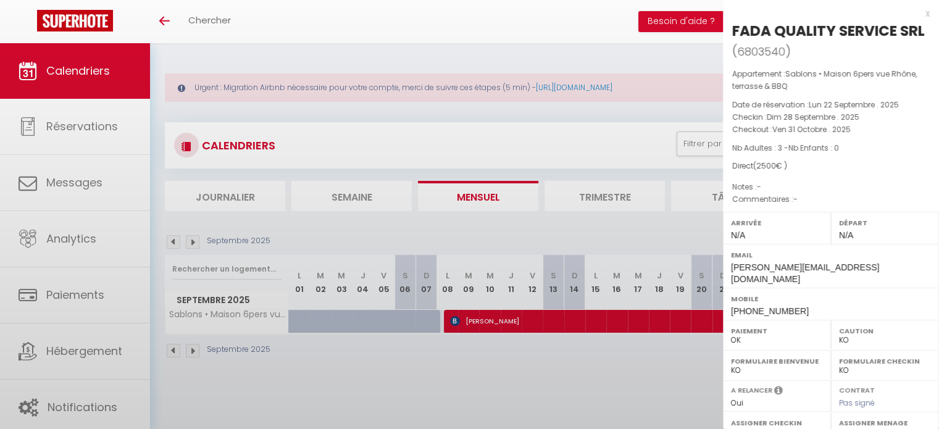
select select "40746"
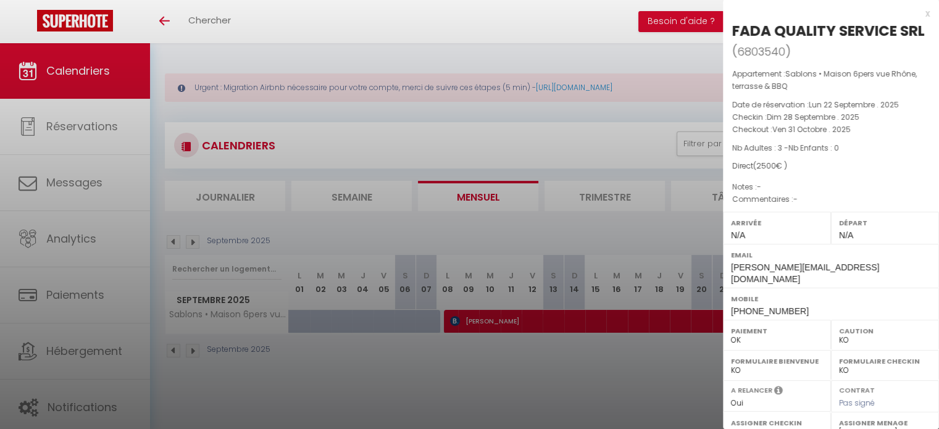
click at [919, 12] on div "x" at bounding box center [826, 13] width 207 height 15
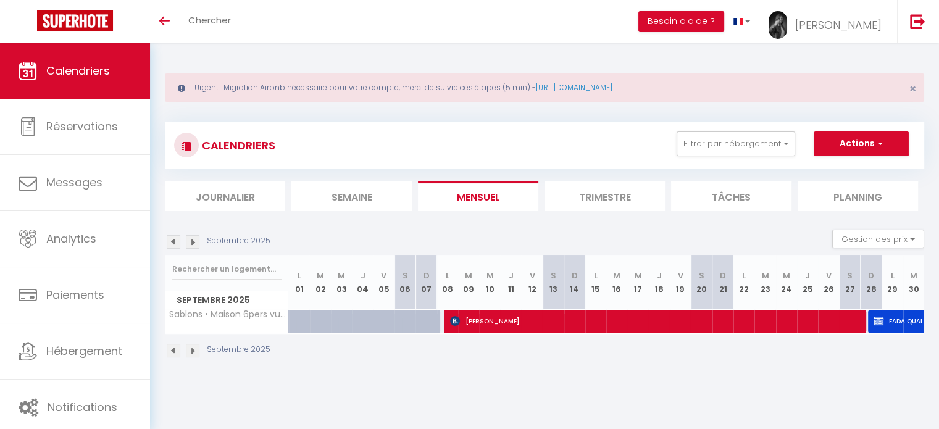
click at [195, 247] on img at bounding box center [193, 242] width 14 height 14
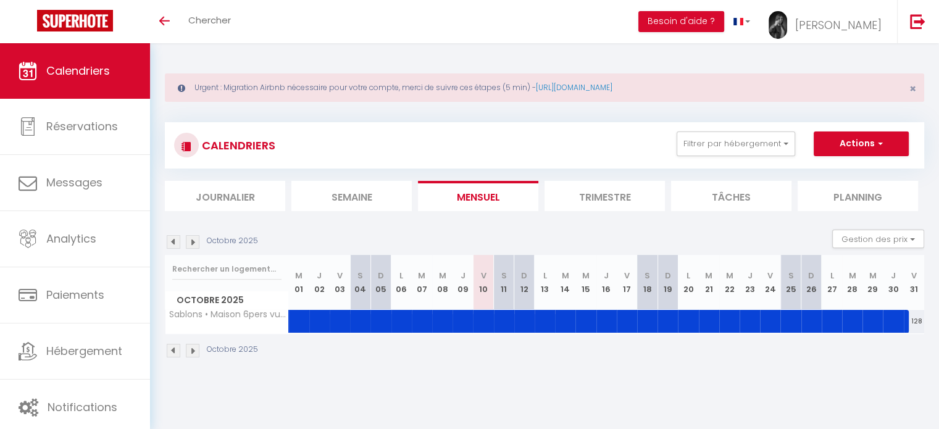
click at [175, 244] on img at bounding box center [174, 242] width 14 height 14
